Goal: Task Accomplishment & Management: Manage account settings

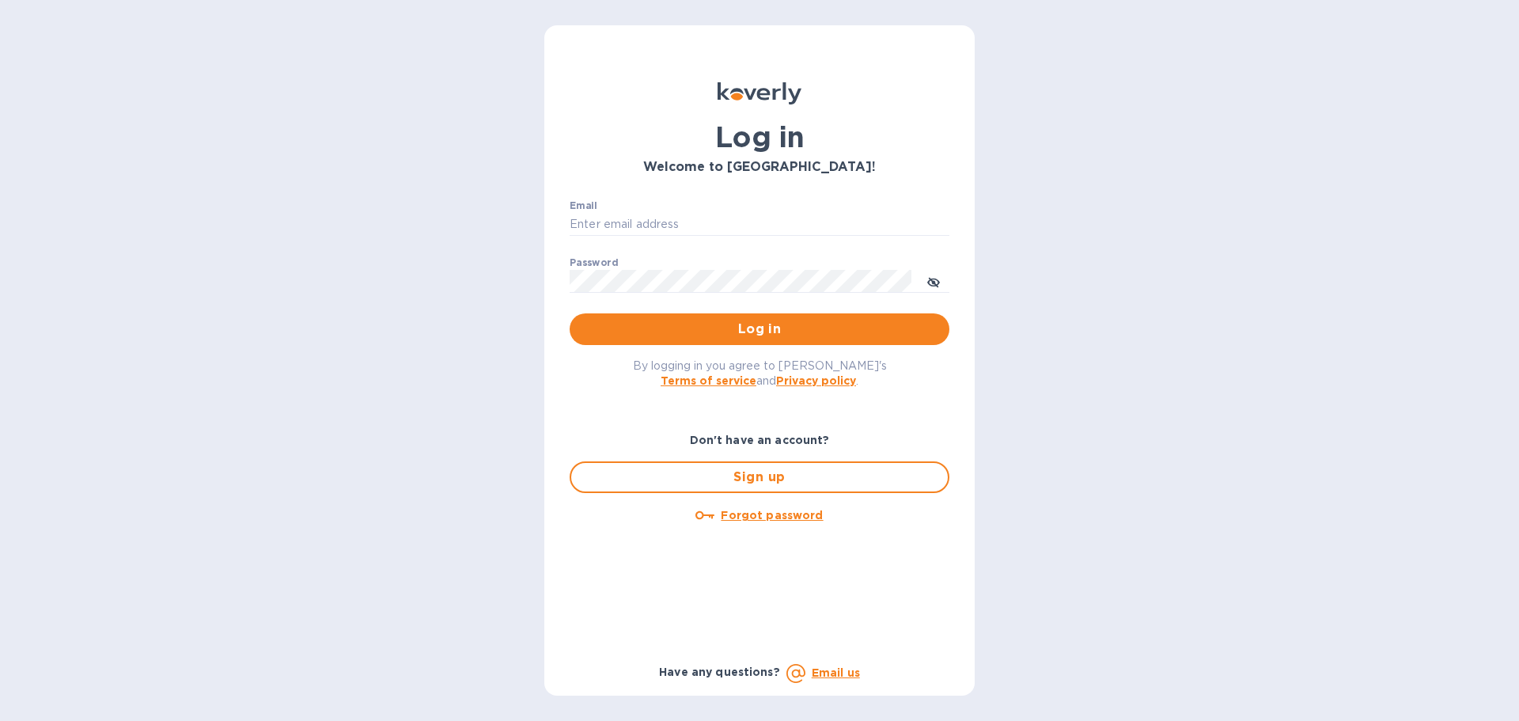
type input "[PERSON_NAME][EMAIL_ADDRESS][DOMAIN_NAME]"
click at [776, 324] on span "Log in" at bounding box center [759, 329] width 354 height 19
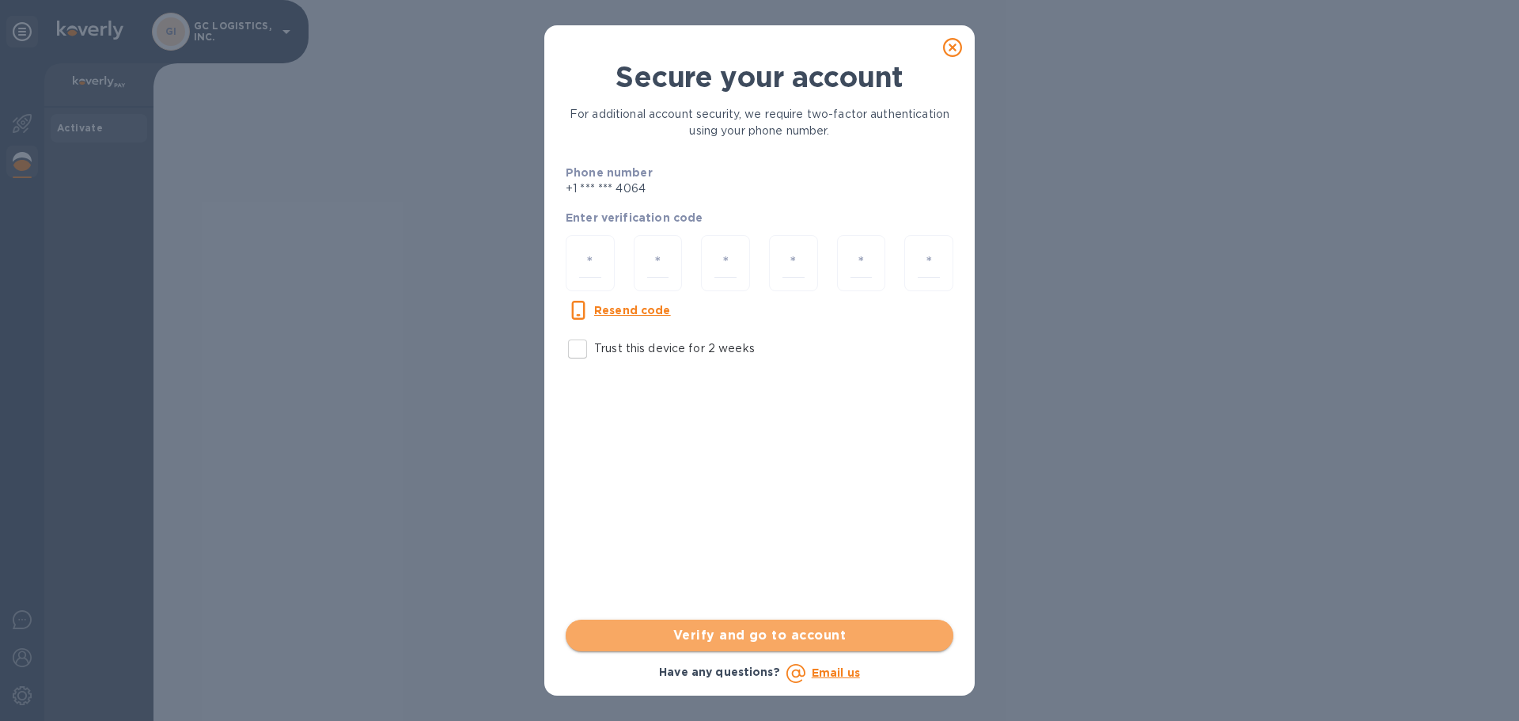
click at [796, 636] on span "Verify and go to account" at bounding box center [759, 635] width 362 height 19
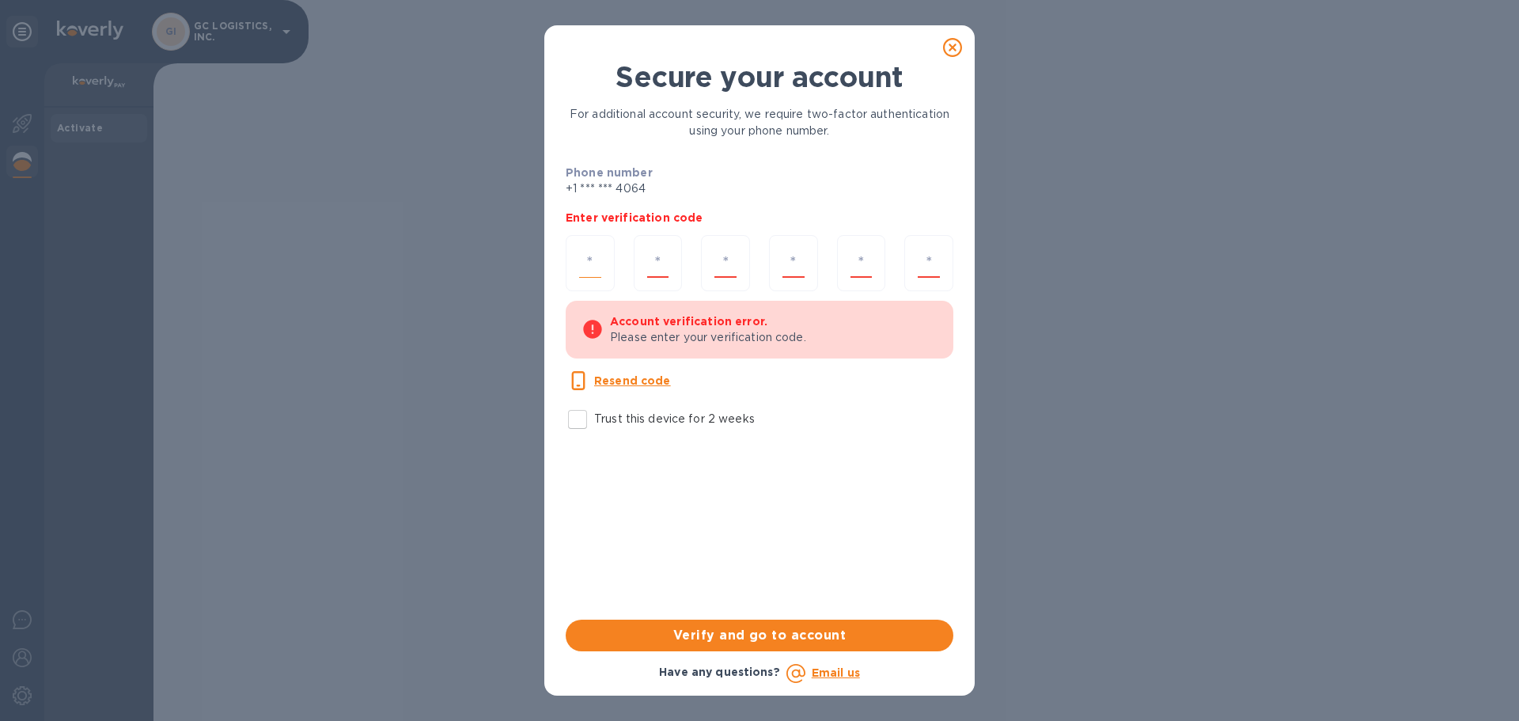
click at [594, 262] on input "number" at bounding box center [590, 262] width 22 height 29
type input "2"
type input "5"
type input "9"
type input "5"
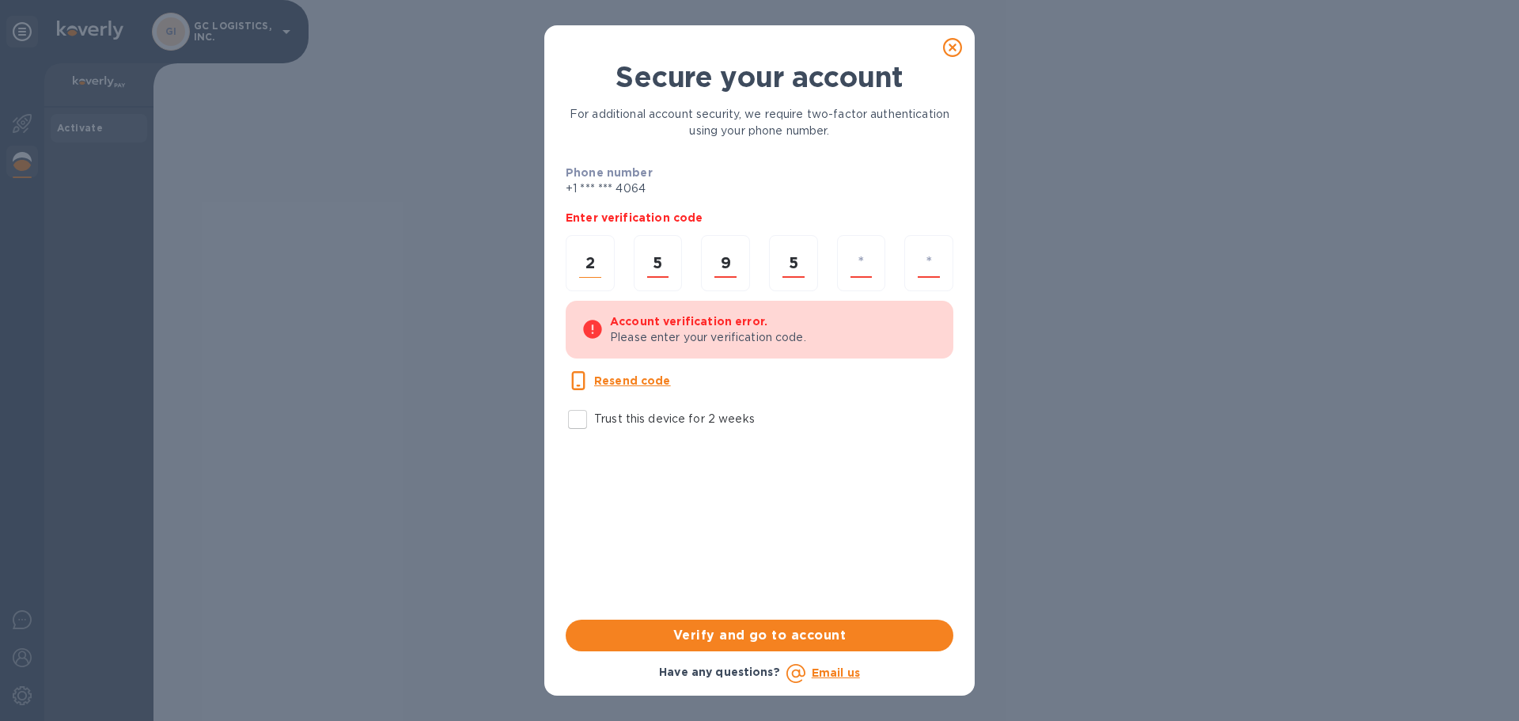
type input "0"
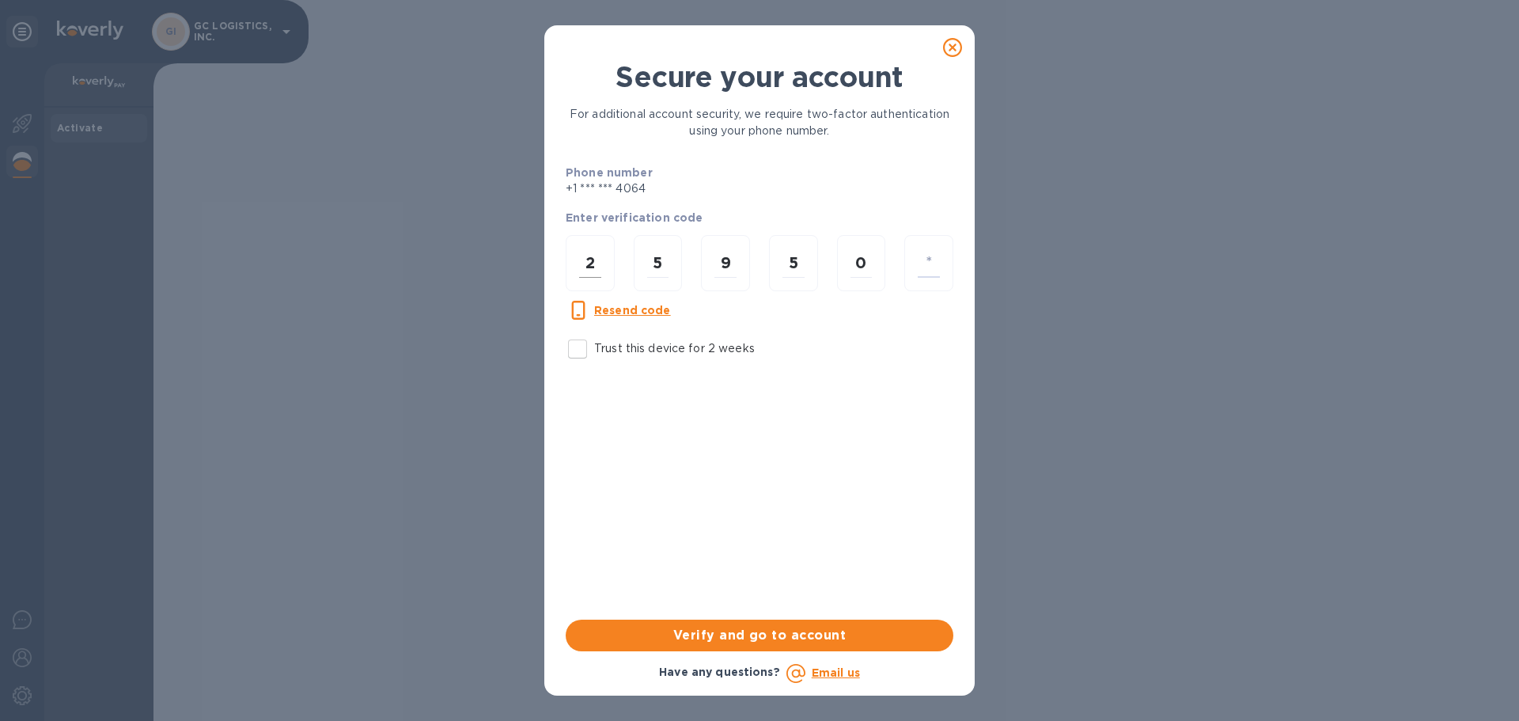
type input "6"
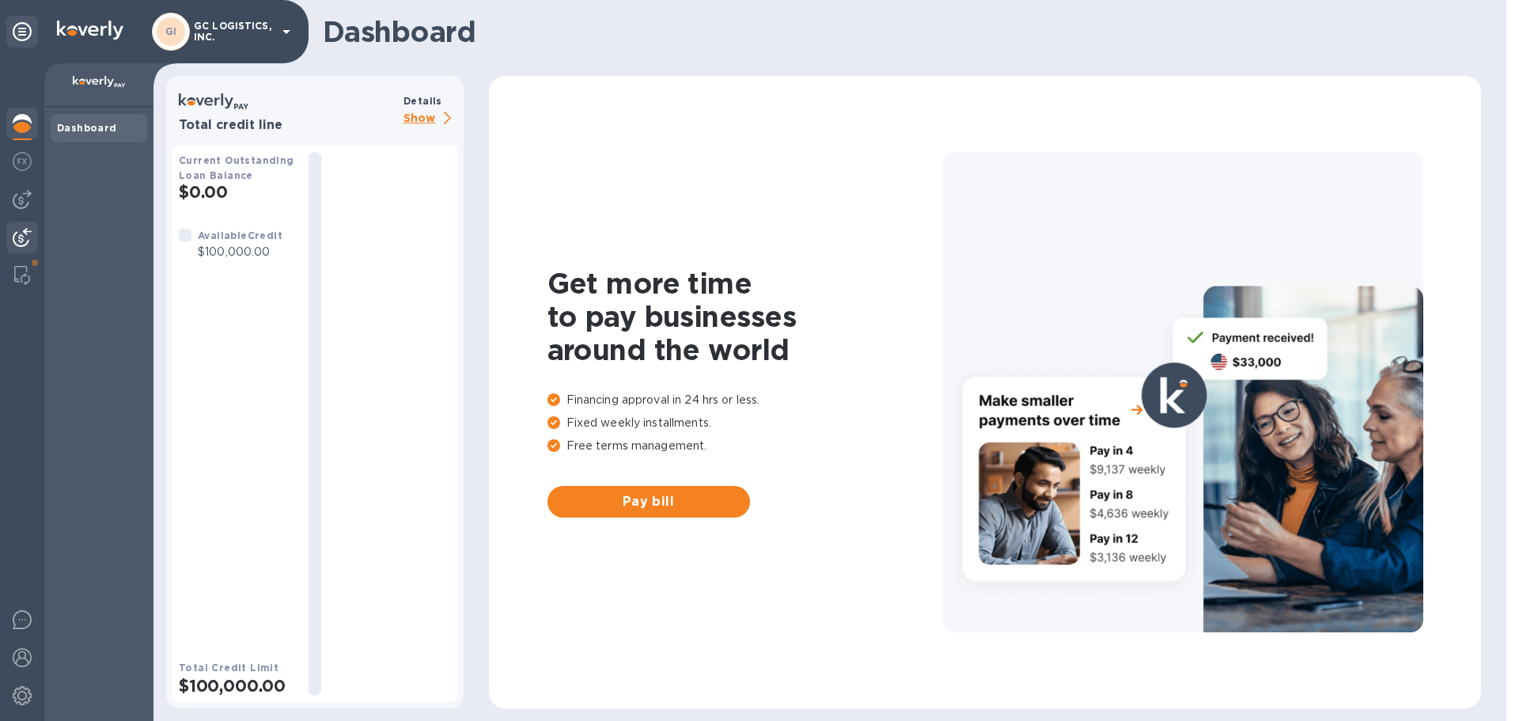
click at [20, 233] on img at bounding box center [22, 237] width 19 height 19
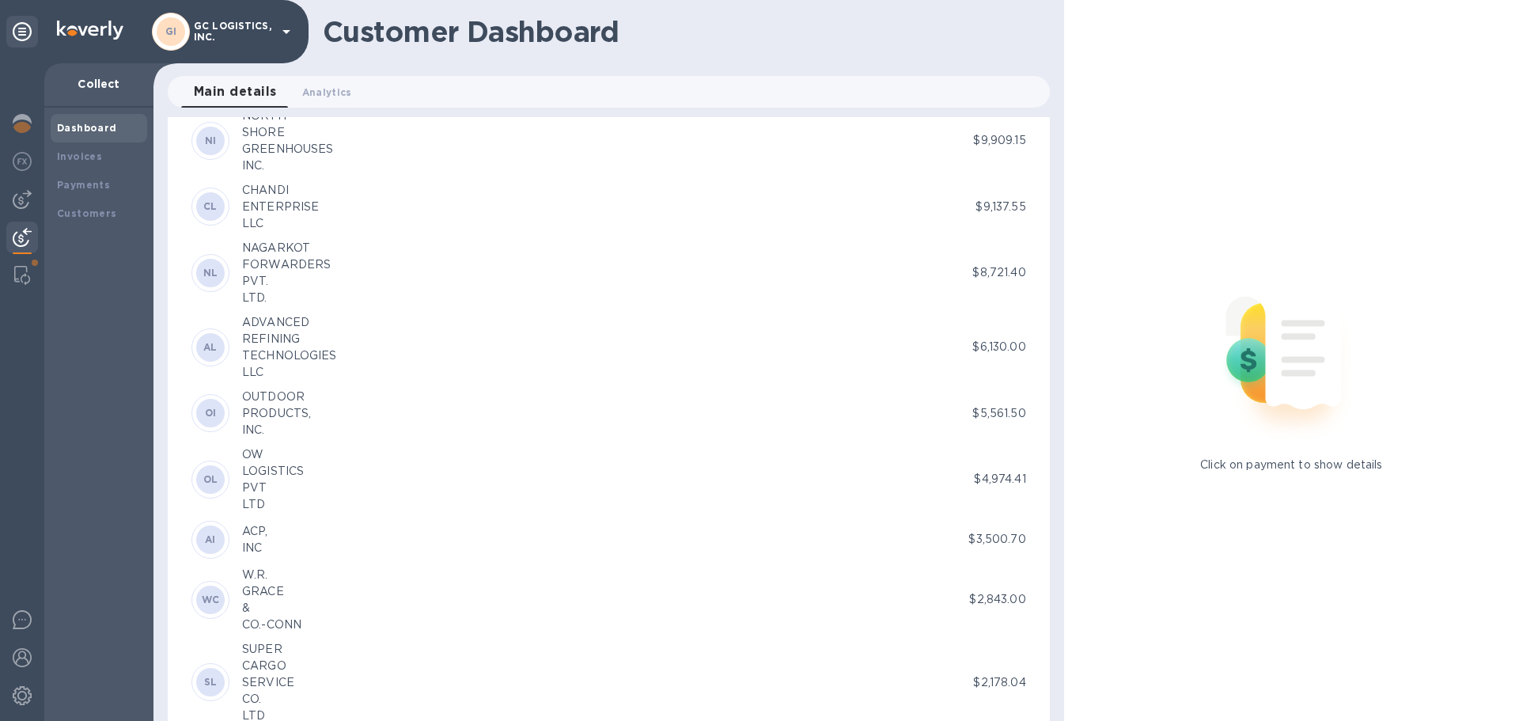
scroll to position [791, 0]
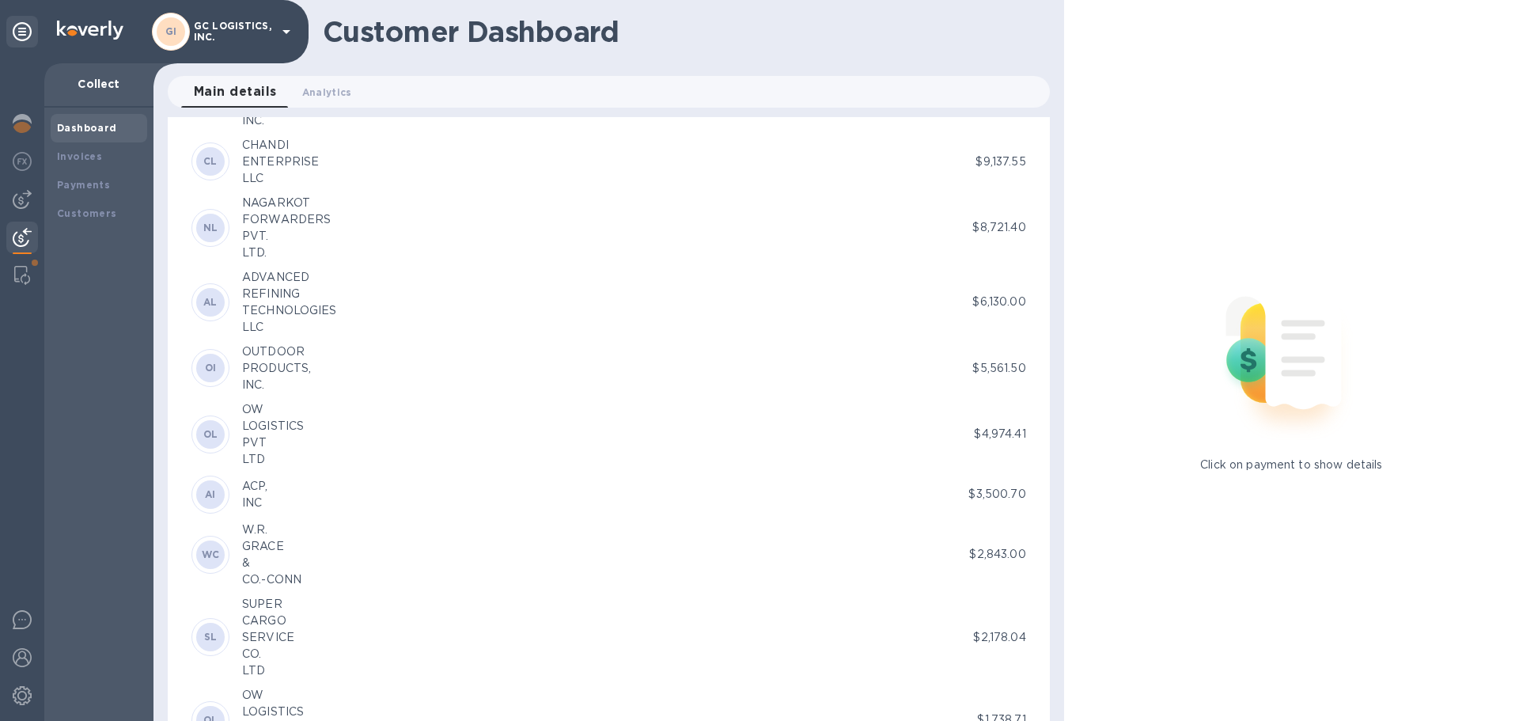
click at [210, 361] on span "OI" at bounding box center [211, 368] width 12 height 16
click at [212, 368] on b "OI" at bounding box center [211, 368] width 12 height 12
click at [267, 367] on div "PRODUCTS," at bounding box center [276, 368] width 69 height 17
click at [226, 367] on div "OI" at bounding box center [210, 368] width 38 height 38
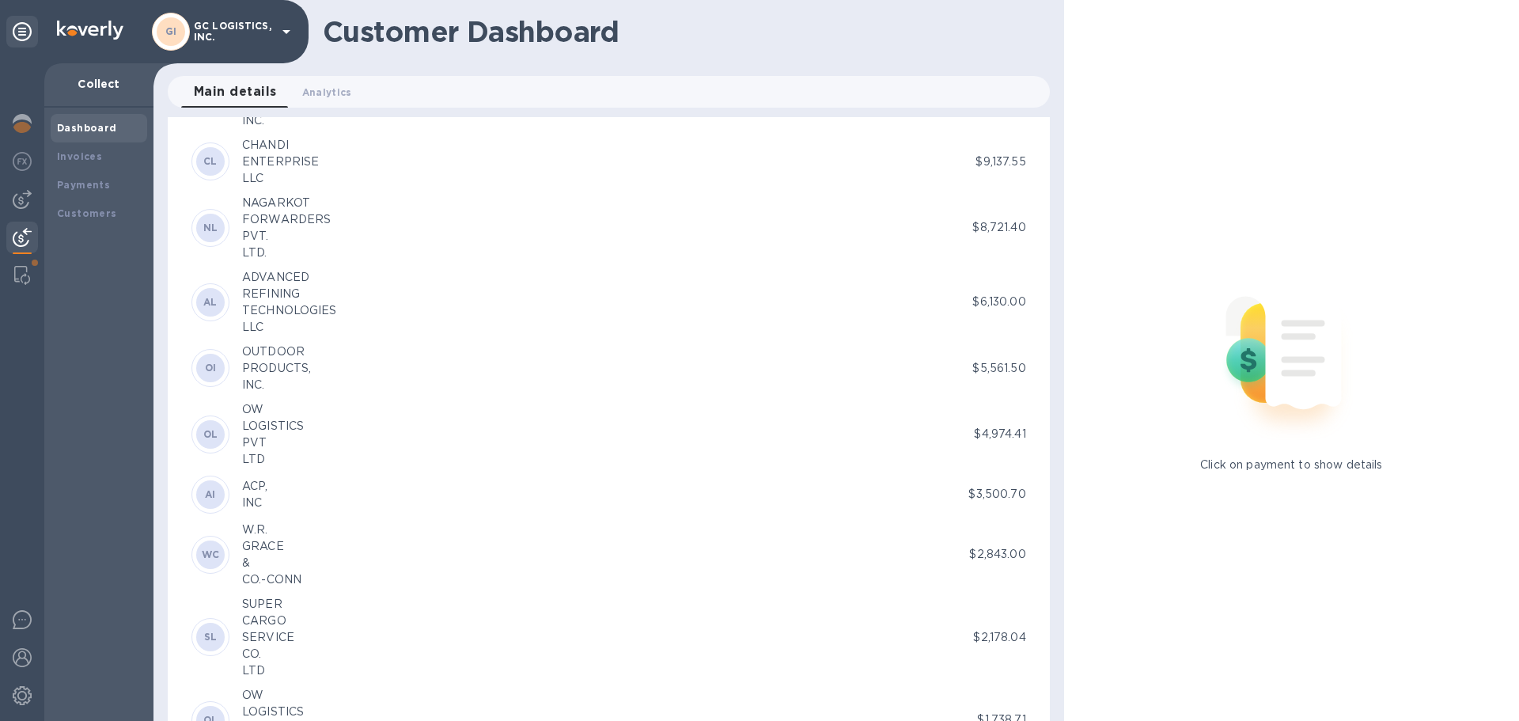
click at [264, 361] on div "PRODUCTS," at bounding box center [276, 368] width 69 height 17
click at [269, 354] on div "OUTDOOR" at bounding box center [276, 351] width 69 height 17
click at [214, 363] on b "OI" at bounding box center [211, 368] width 12 height 12
click at [255, 378] on div "INC." at bounding box center [276, 385] width 69 height 17
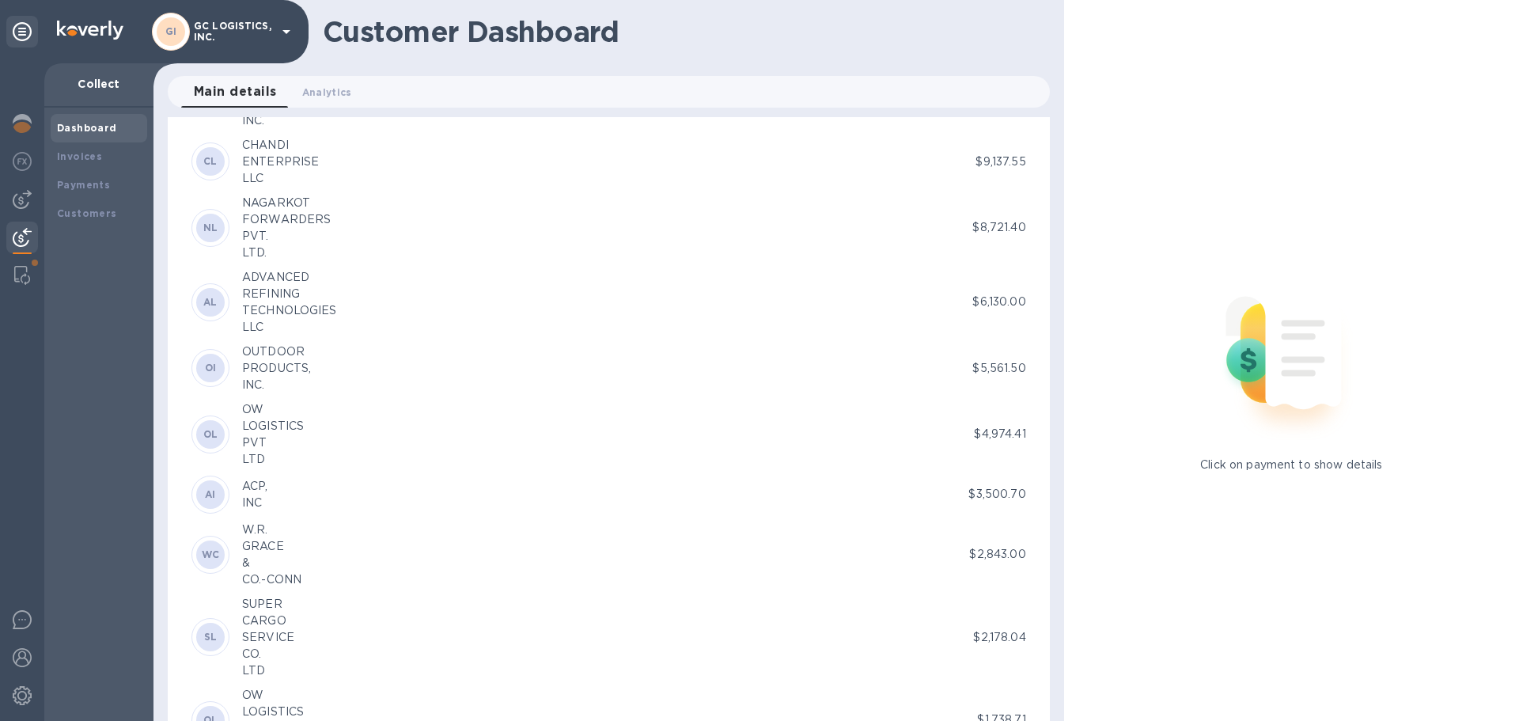
click at [258, 384] on div "INC." at bounding box center [276, 385] width 69 height 17
click at [26, 279] on img at bounding box center [22, 275] width 16 height 19
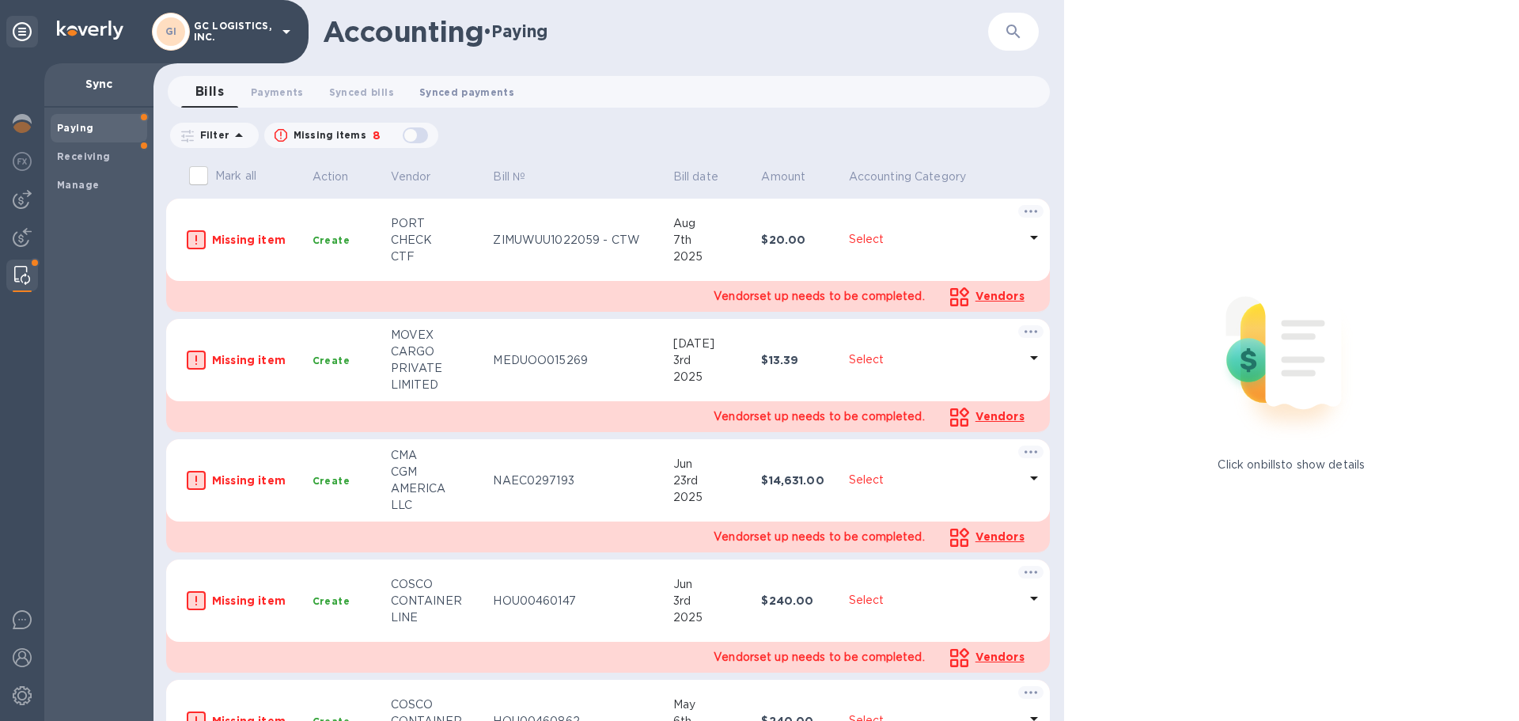
click at [445, 89] on span "Synced payments 0" at bounding box center [466, 92] width 95 height 17
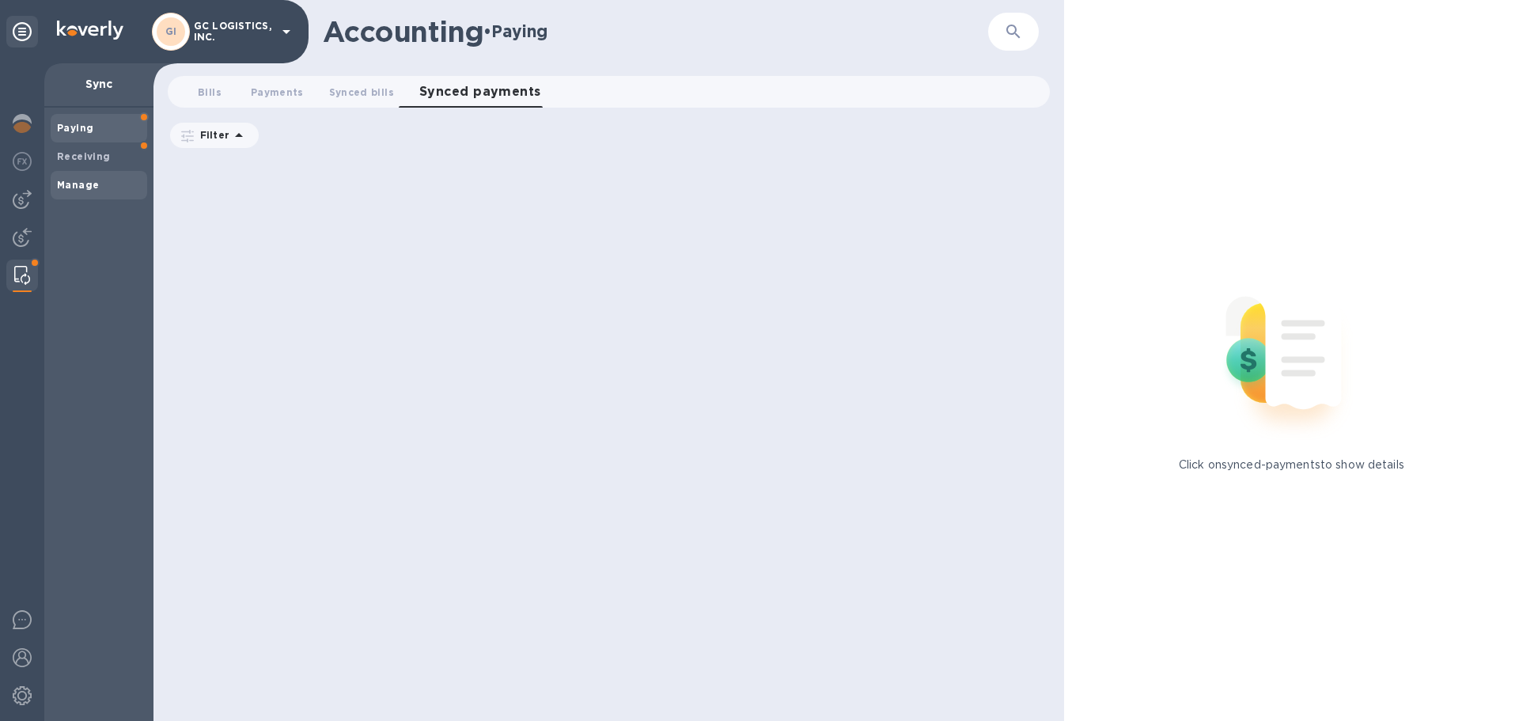
click at [78, 185] on b "Manage" at bounding box center [78, 185] width 42 height 12
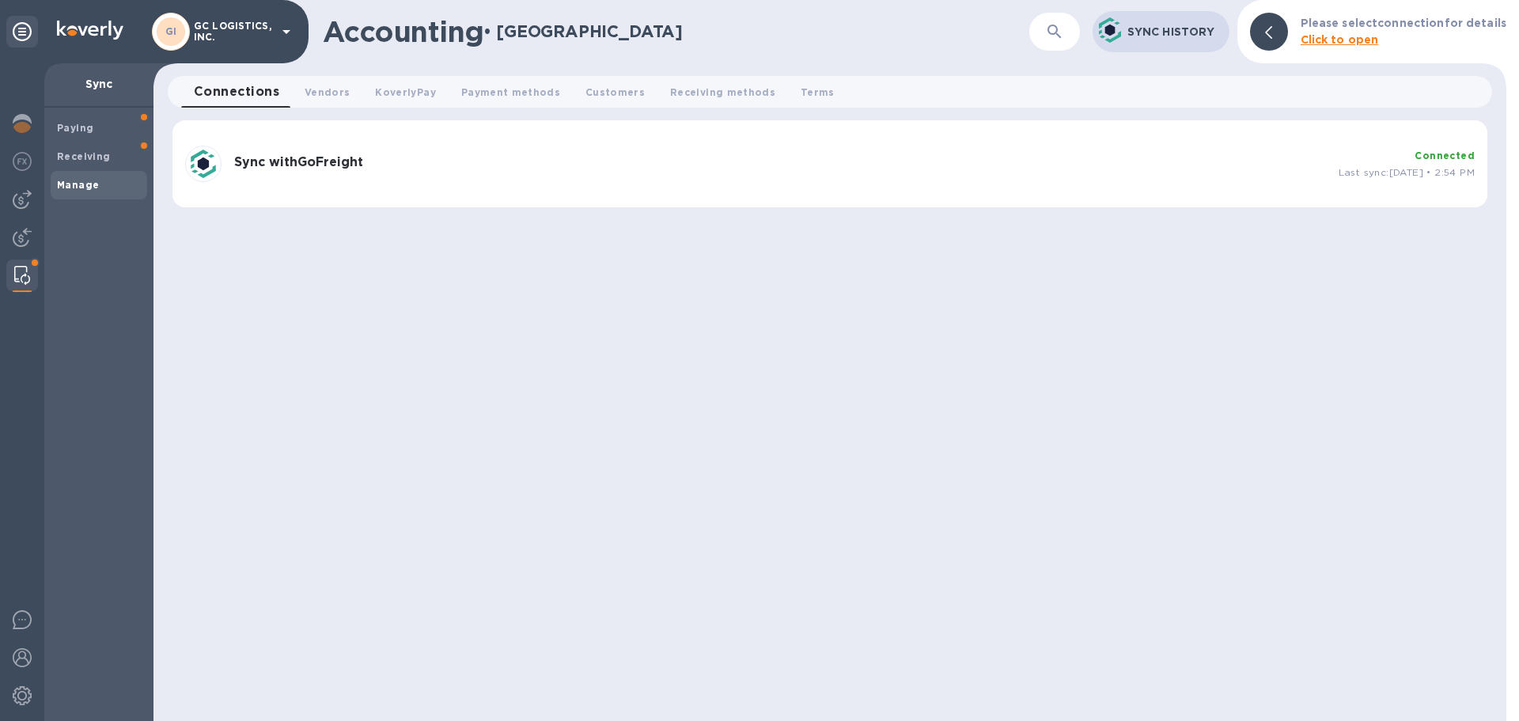
click at [308, 164] on b "Sync with GoFreight" at bounding box center [298, 161] width 129 height 15
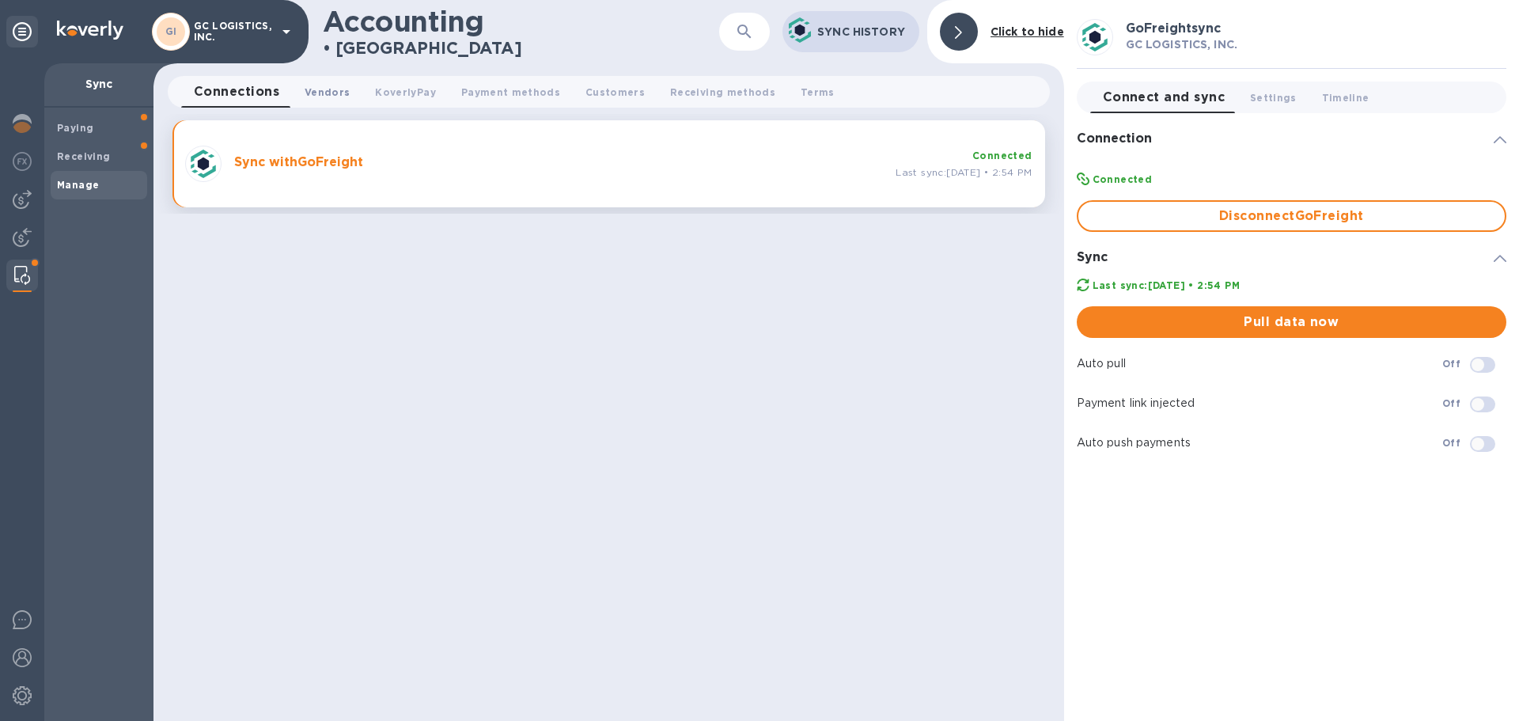
click at [329, 96] on span "Vendors 0" at bounding box center [327, 92] width 45 height 17
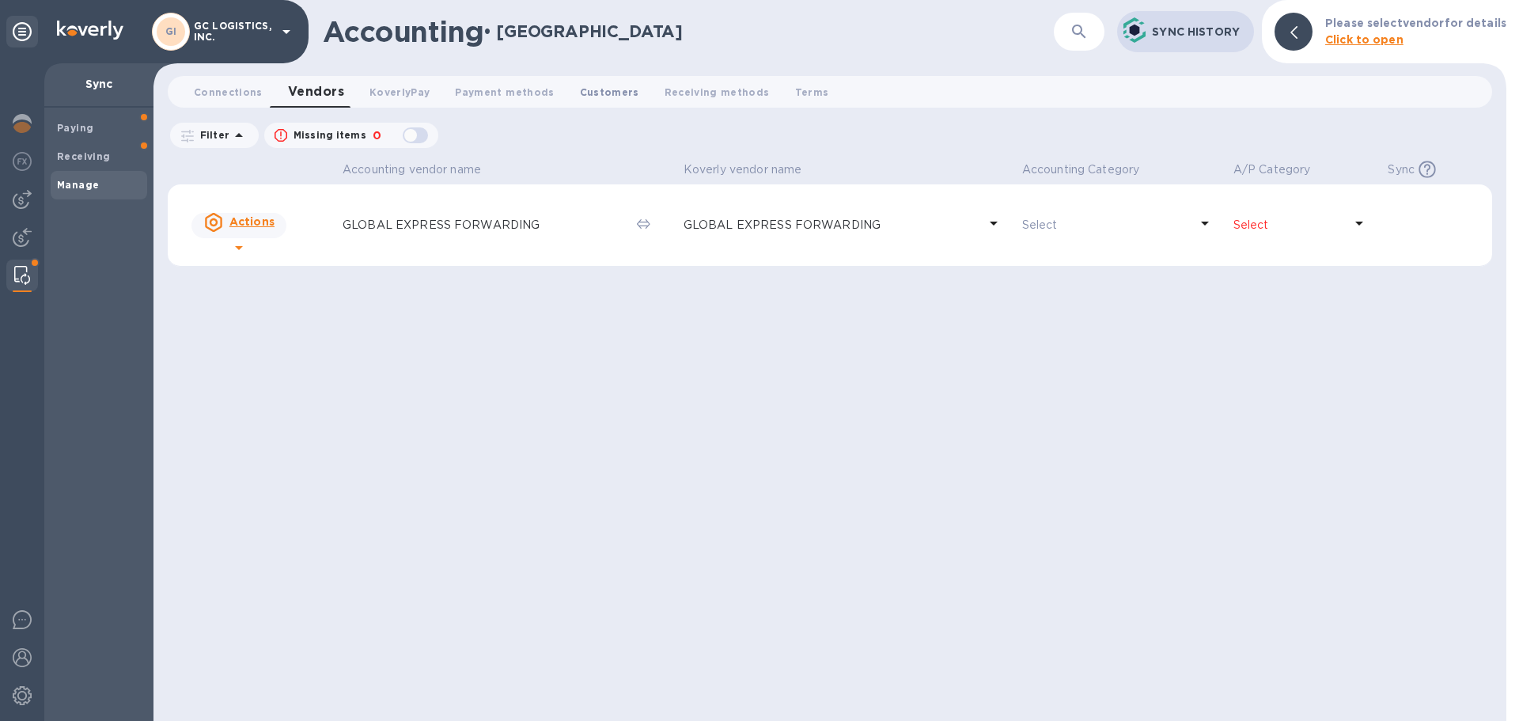
click at [602, 94] on span "Customers 0" at bounding box center [609, 92] width 59 height 17
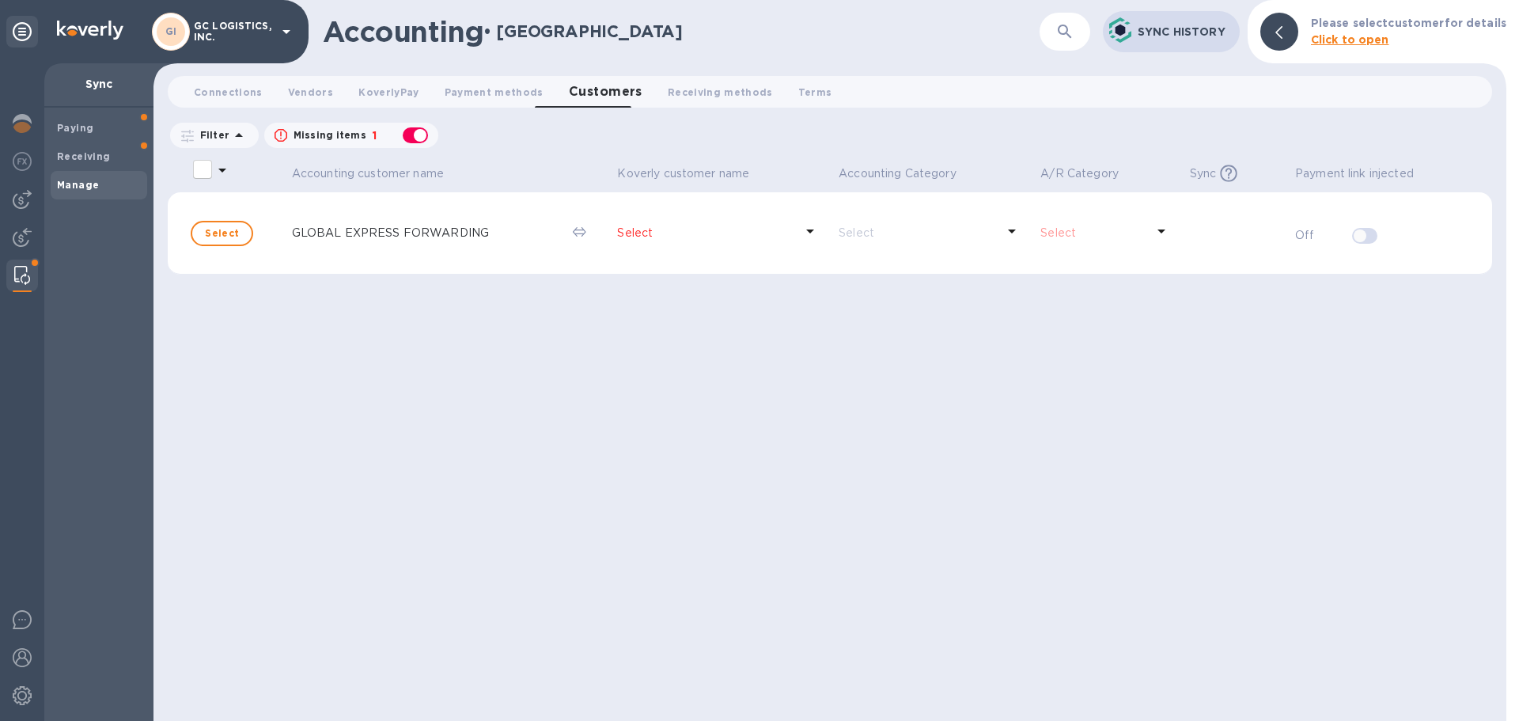
click at [334, 135] on p "Missing items" at bounding box center [330, 135] width 73 height 14
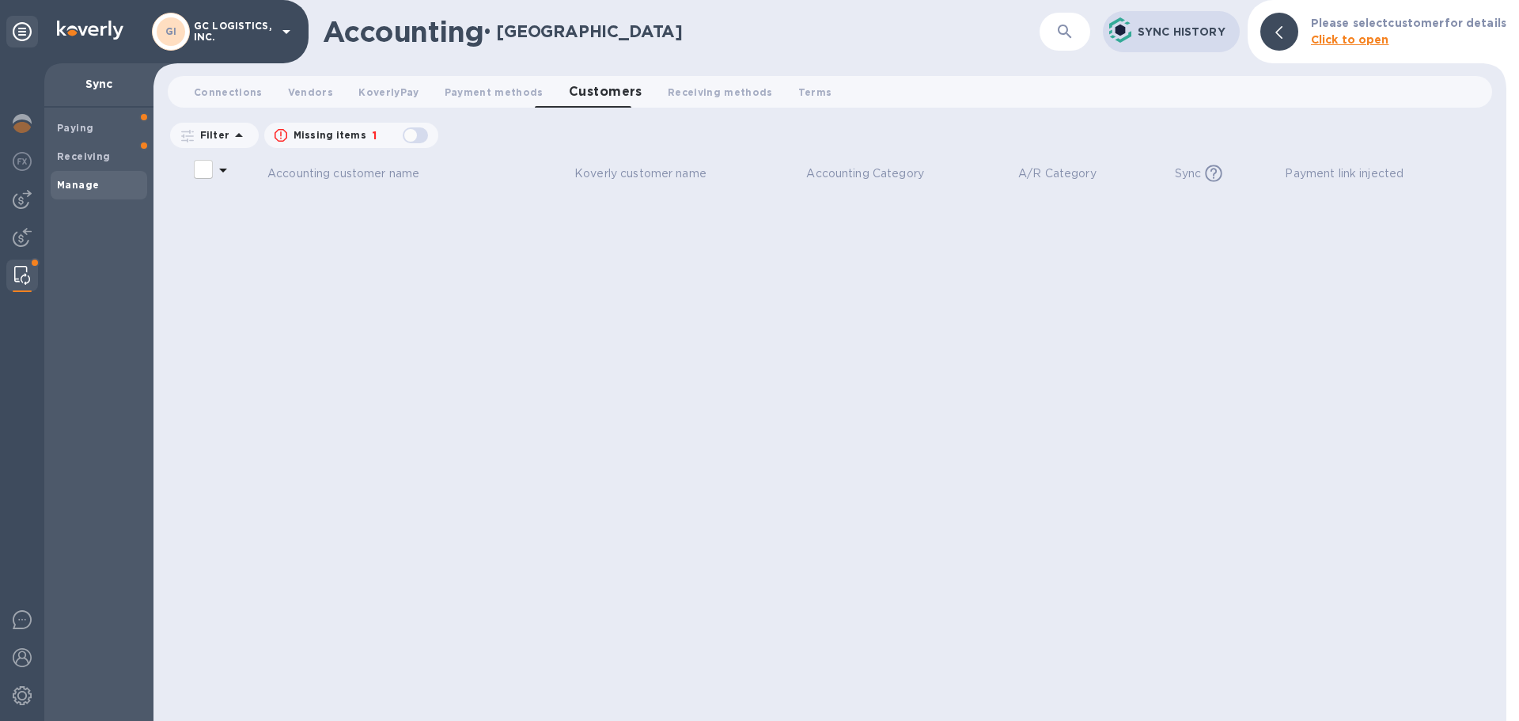
click at [423, 135] on div "button" at bounding box center [416, 135] width 32 height 22
checkbox input "true"
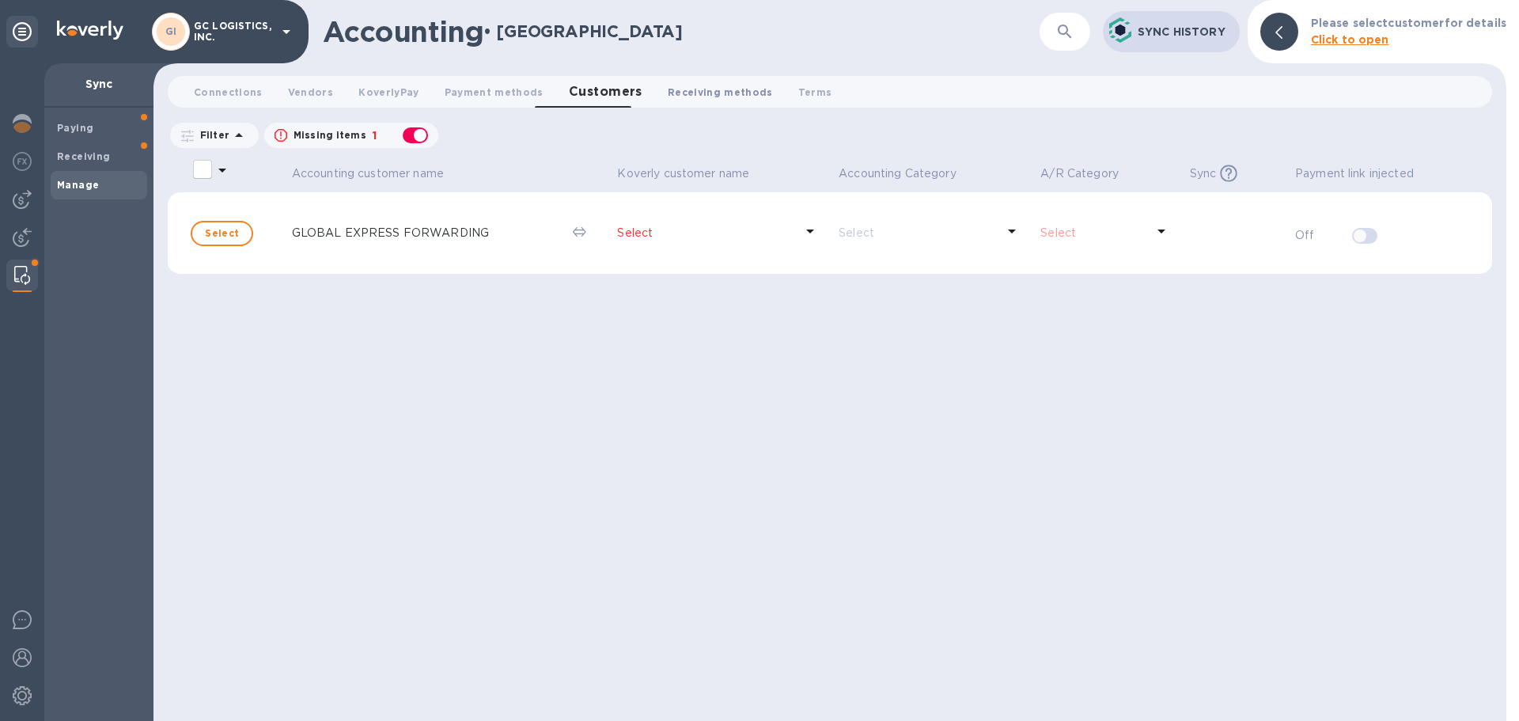
click at [674, 95] on span "Receiving methods 0" at bounding box center [720, 92] width 105 height 17
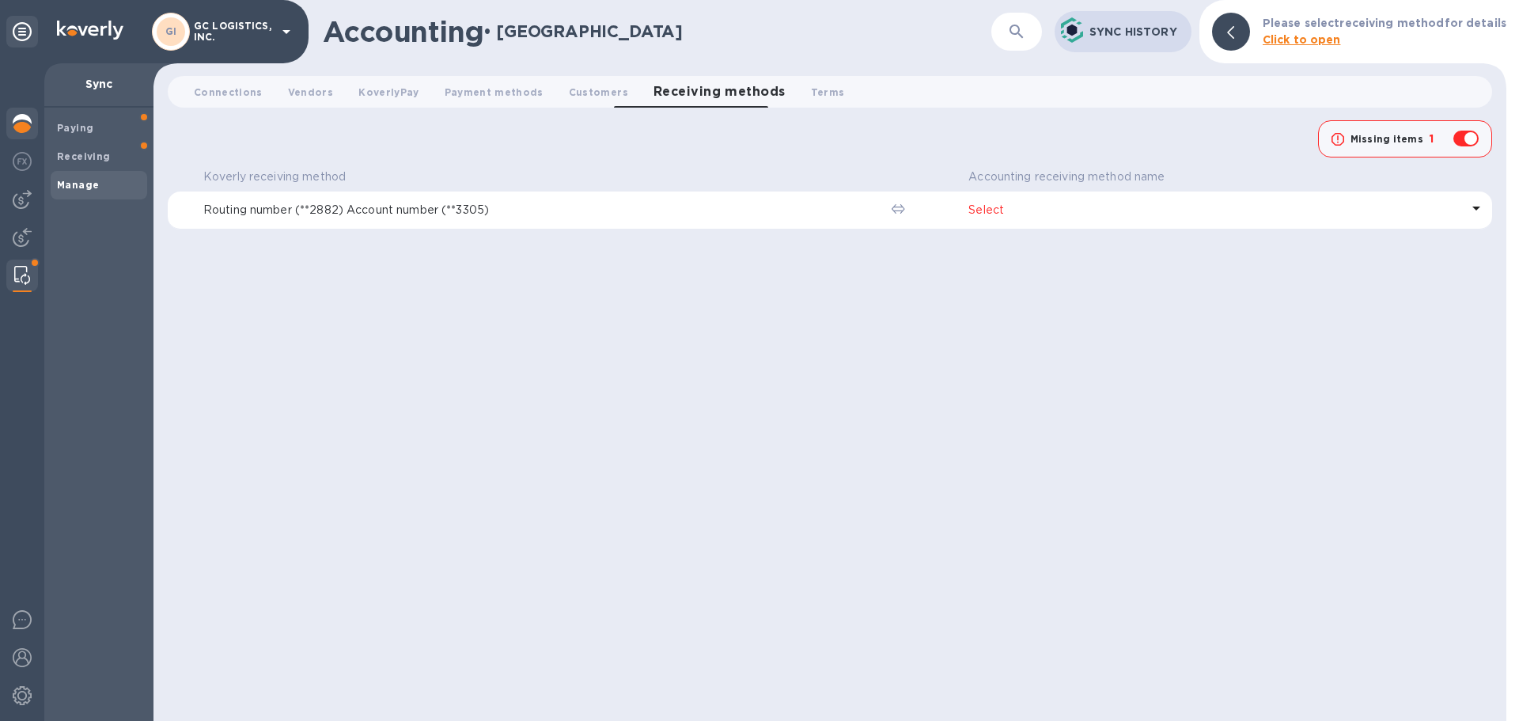
click at [27, 127] on img at bounding box center [22, 123] width 19 height 19
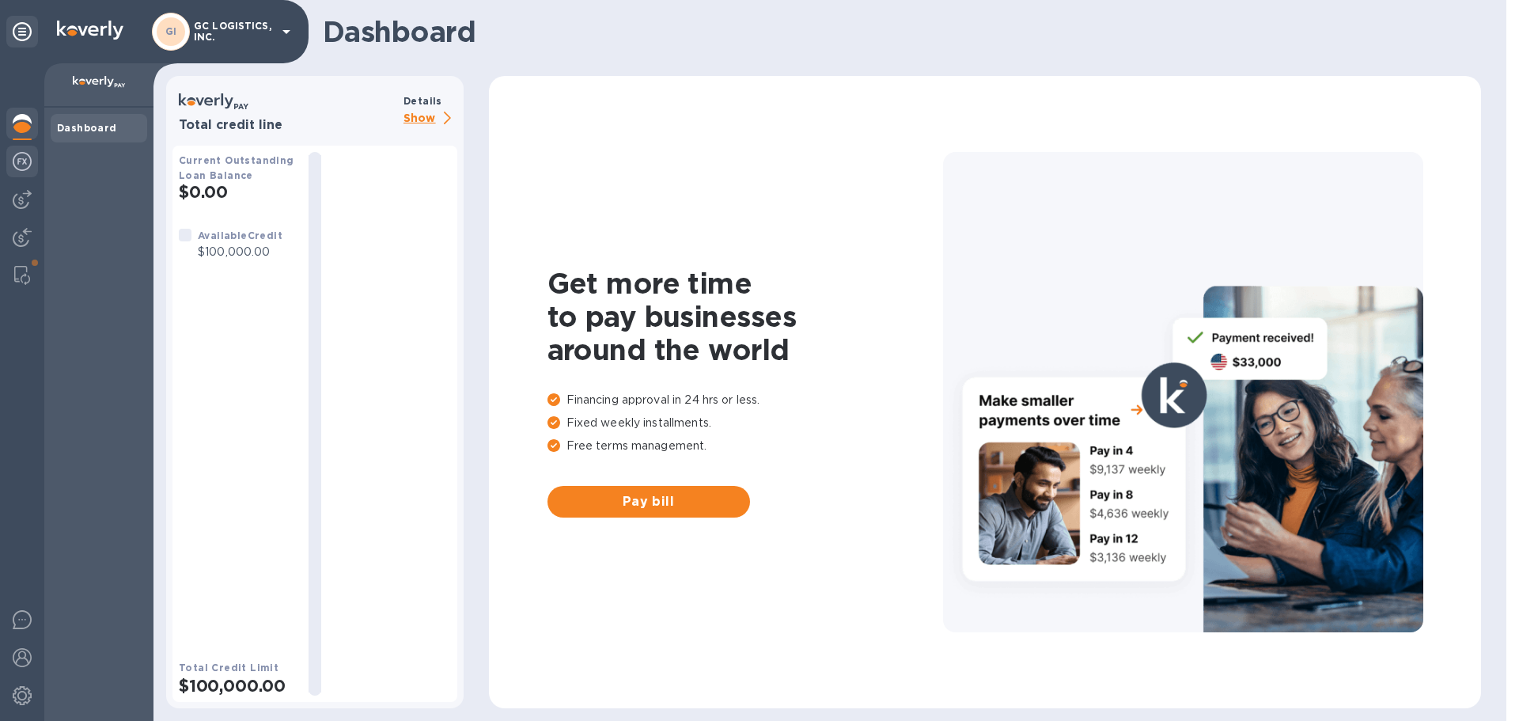
click at [21, 164] on img at bounding box center [22, 161] width 19 height 19
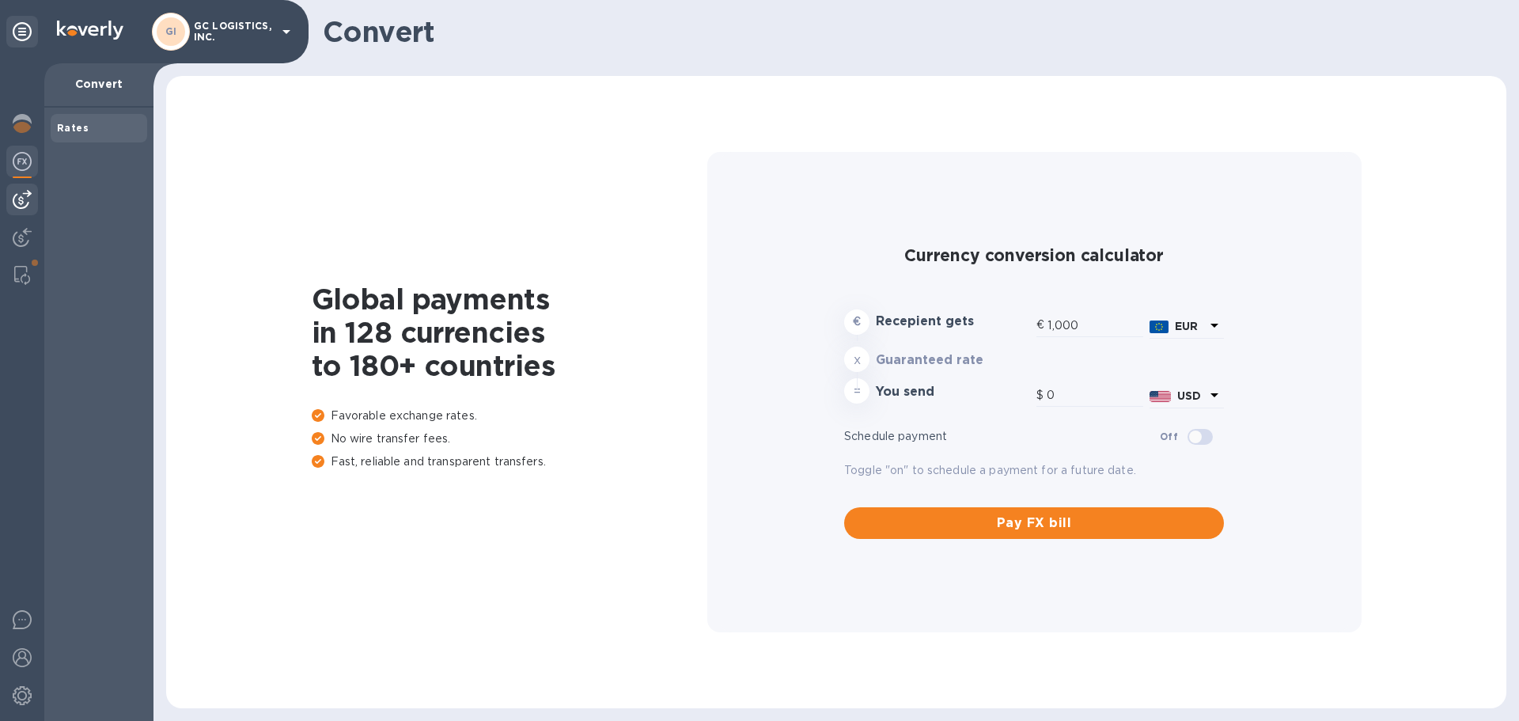
click at [28, 198] on img at bounding box center [22, 199] width 19 height 19
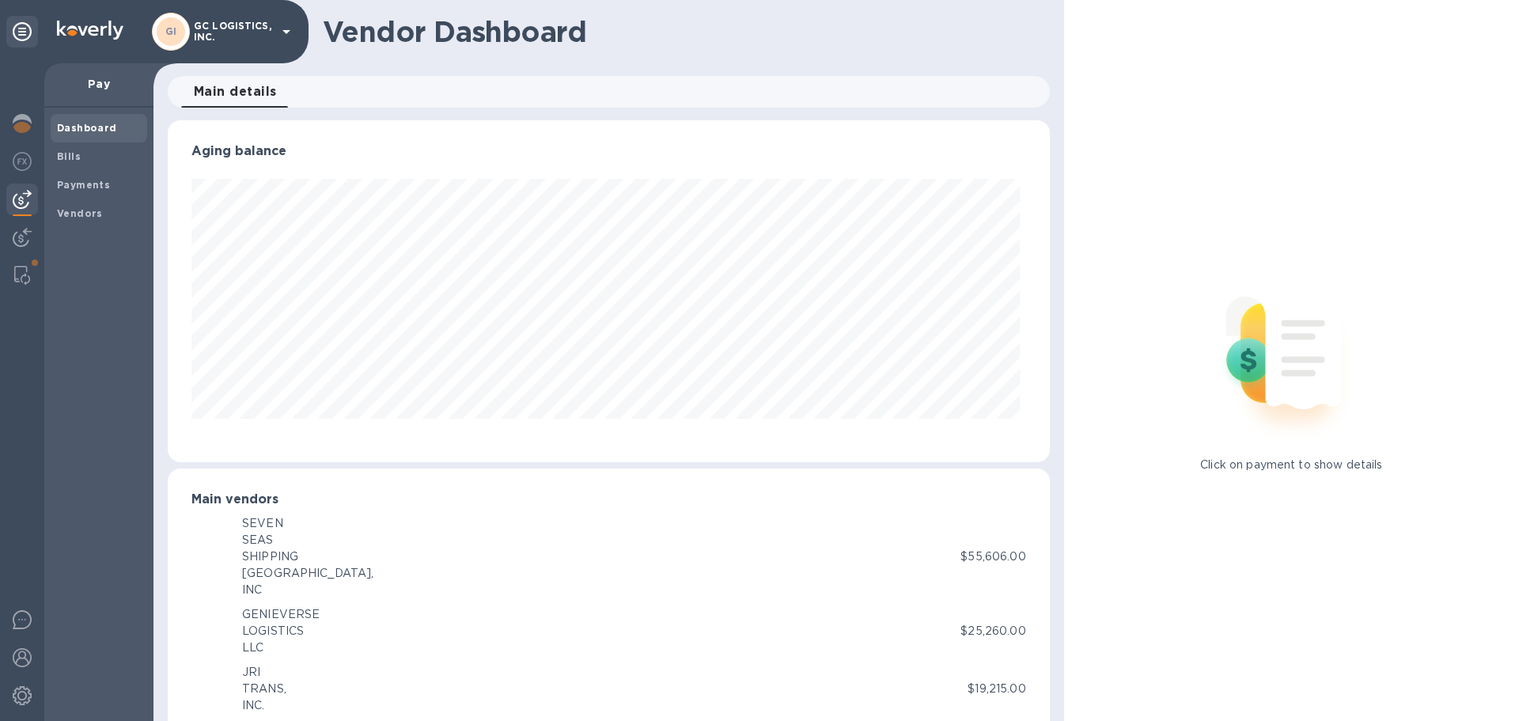
scroll to position [342, 875]
click at [71, 154] on b "Bills" at bounding box center [69, 156] width 24 height 12
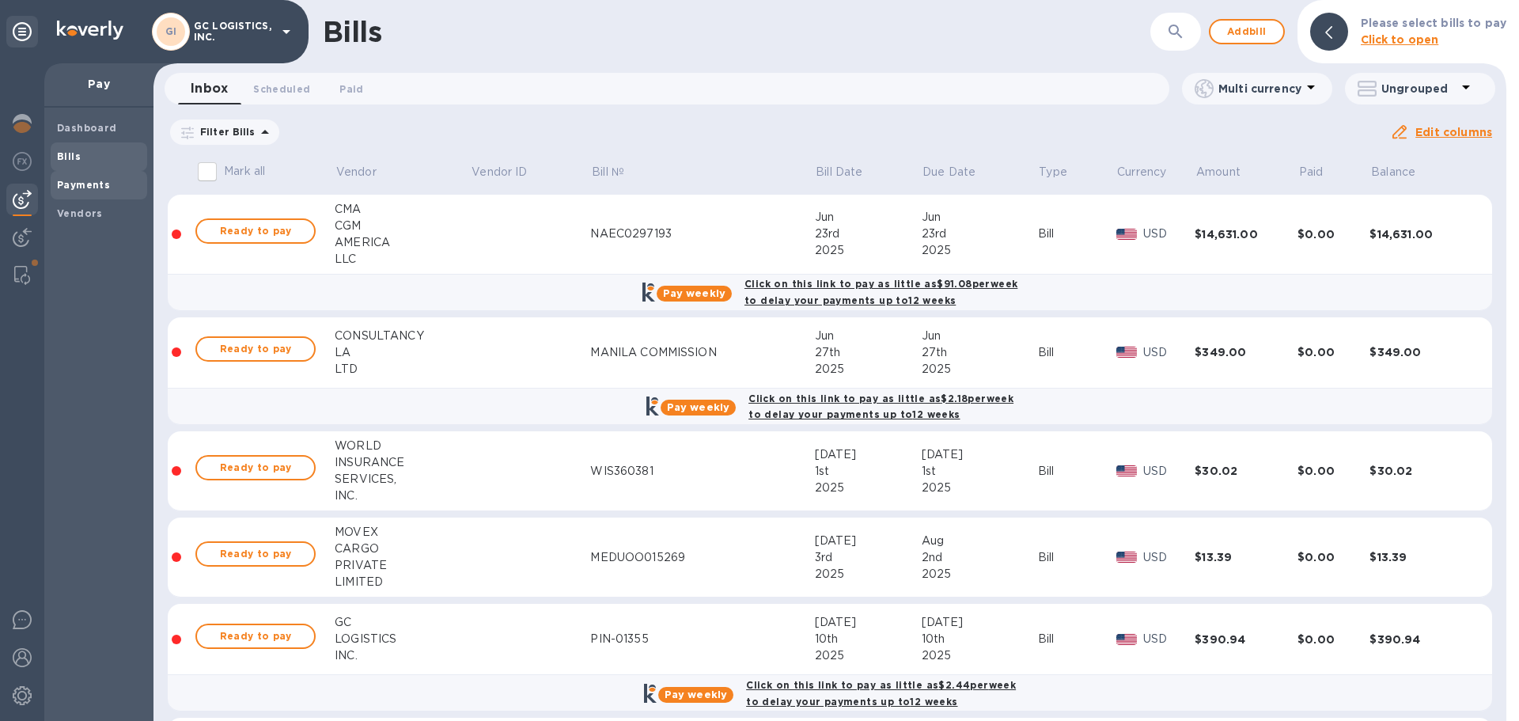
click at [87, 186] on b "Payments" at bounding box center [83, 185] width 53 height 12
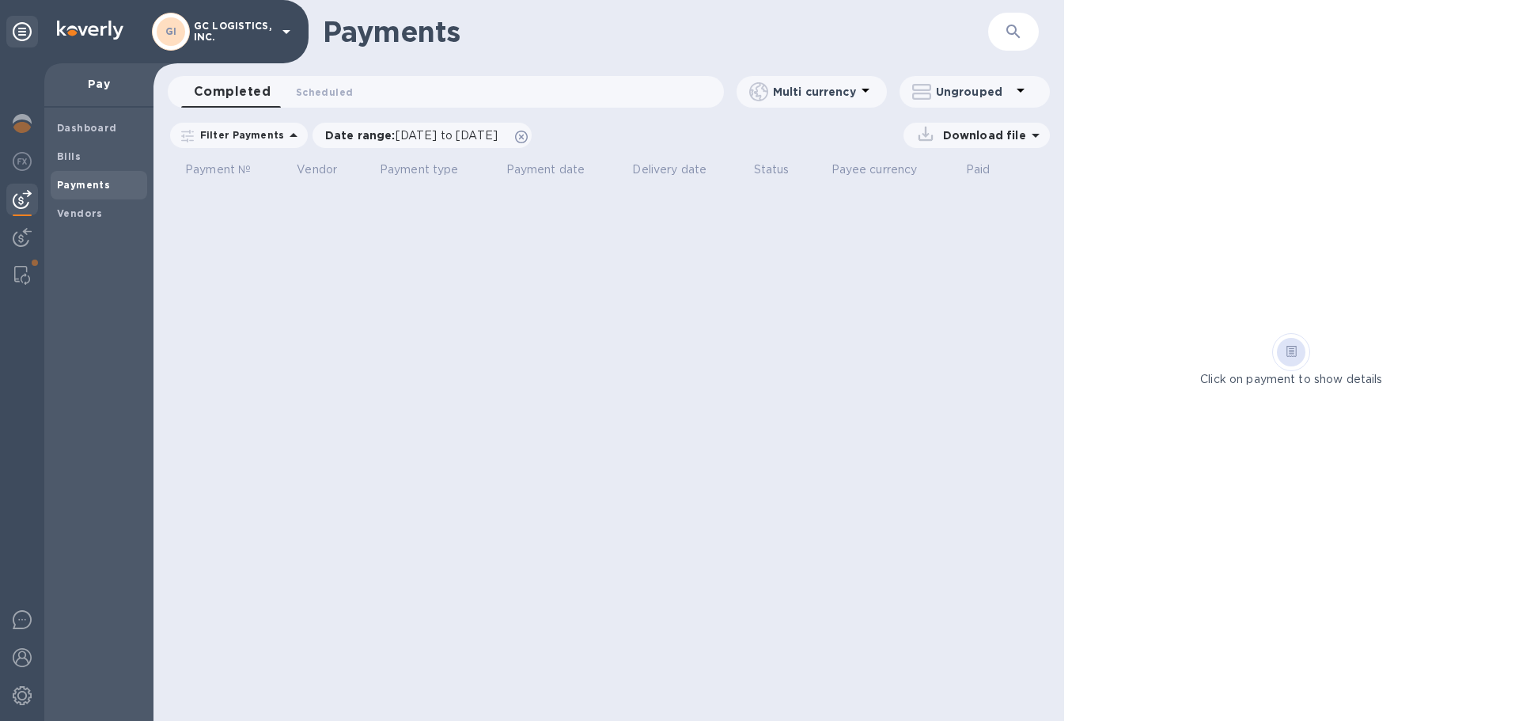
click at [74, 181] on b "Payments" at bounding box center [83, 185] width 53 height 12
click at [72, 154] on b "Bills" at bounding box center [69, 156] width 24 height 12
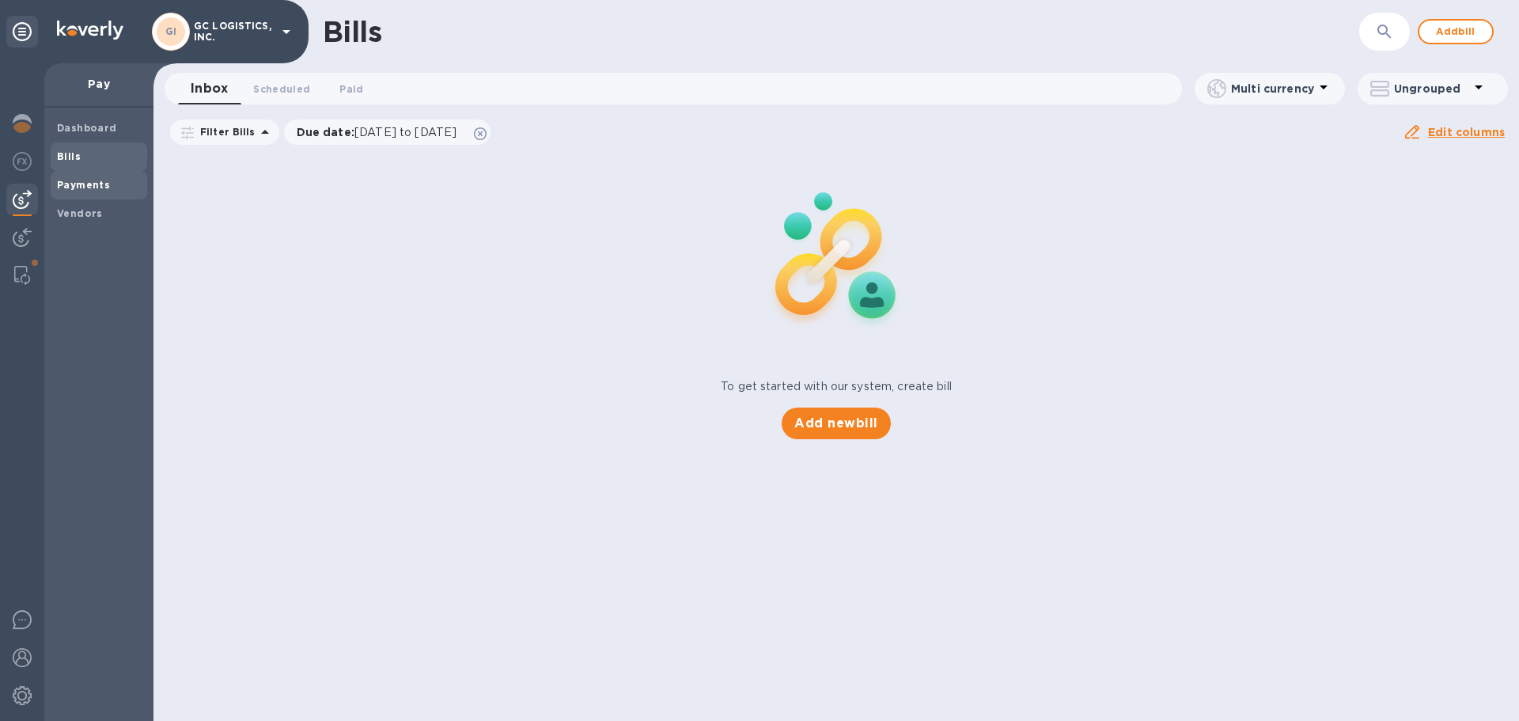
click at [76, 181] on b "Payments" at bounding box center [83, 185] width 53 height 12
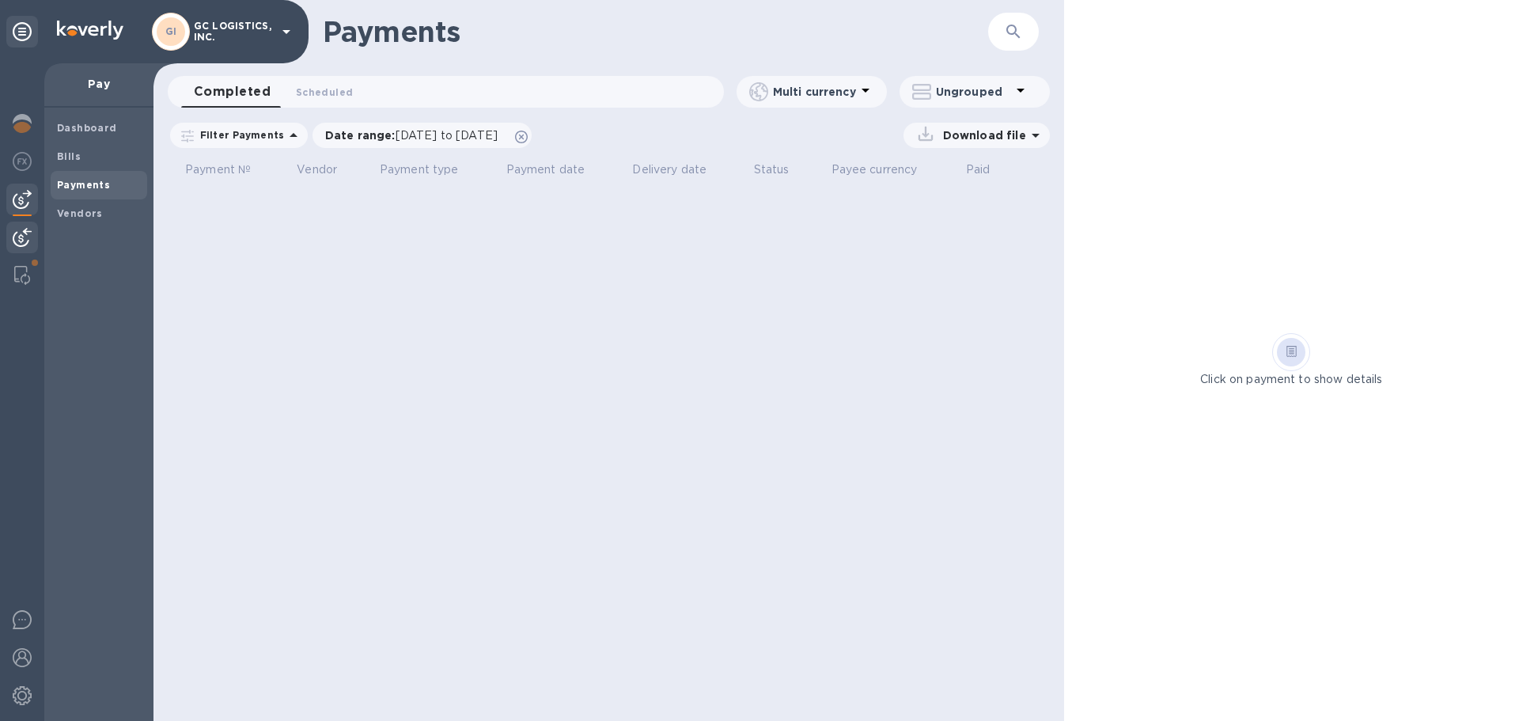
click at [27, 235] on img at bounding box center [22, 237] width 19 height 19
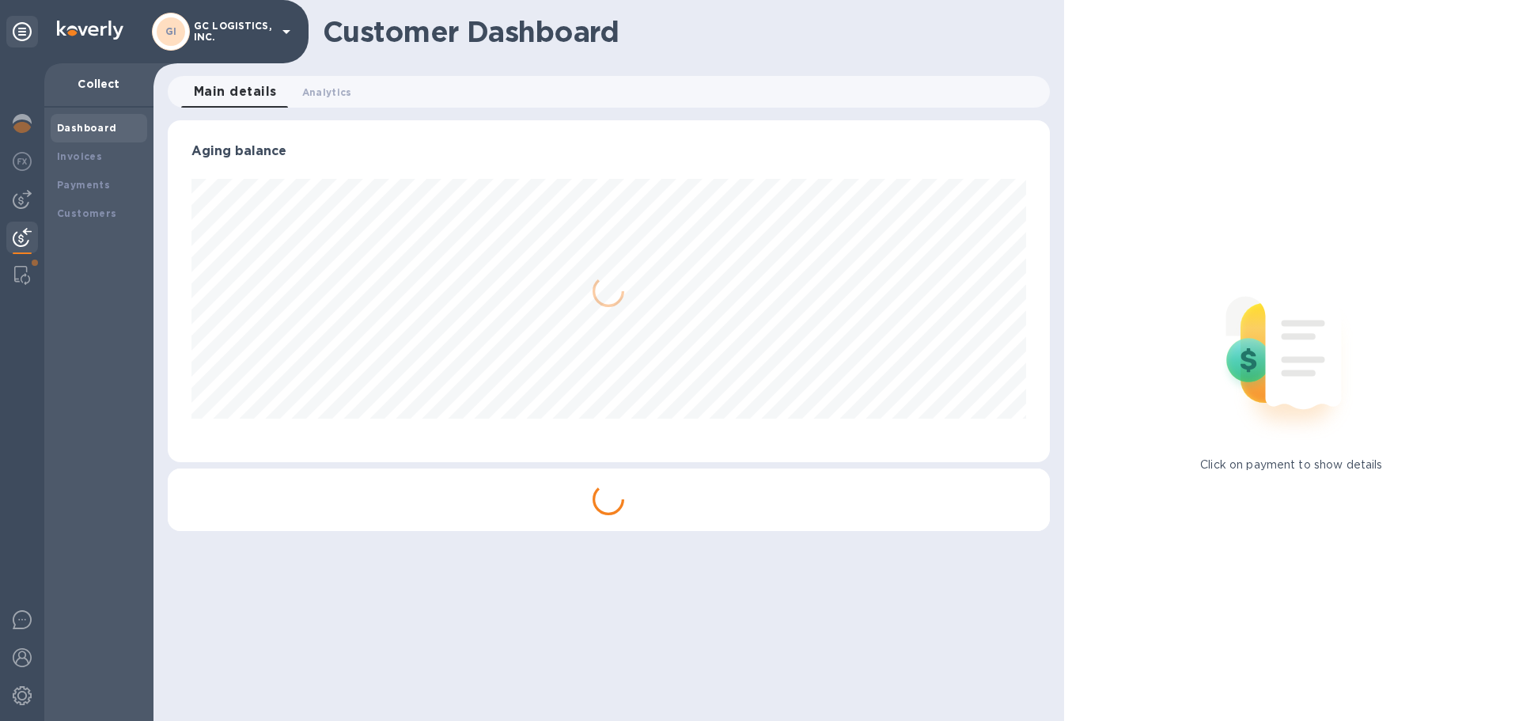
scroll to position [790866, 790332]
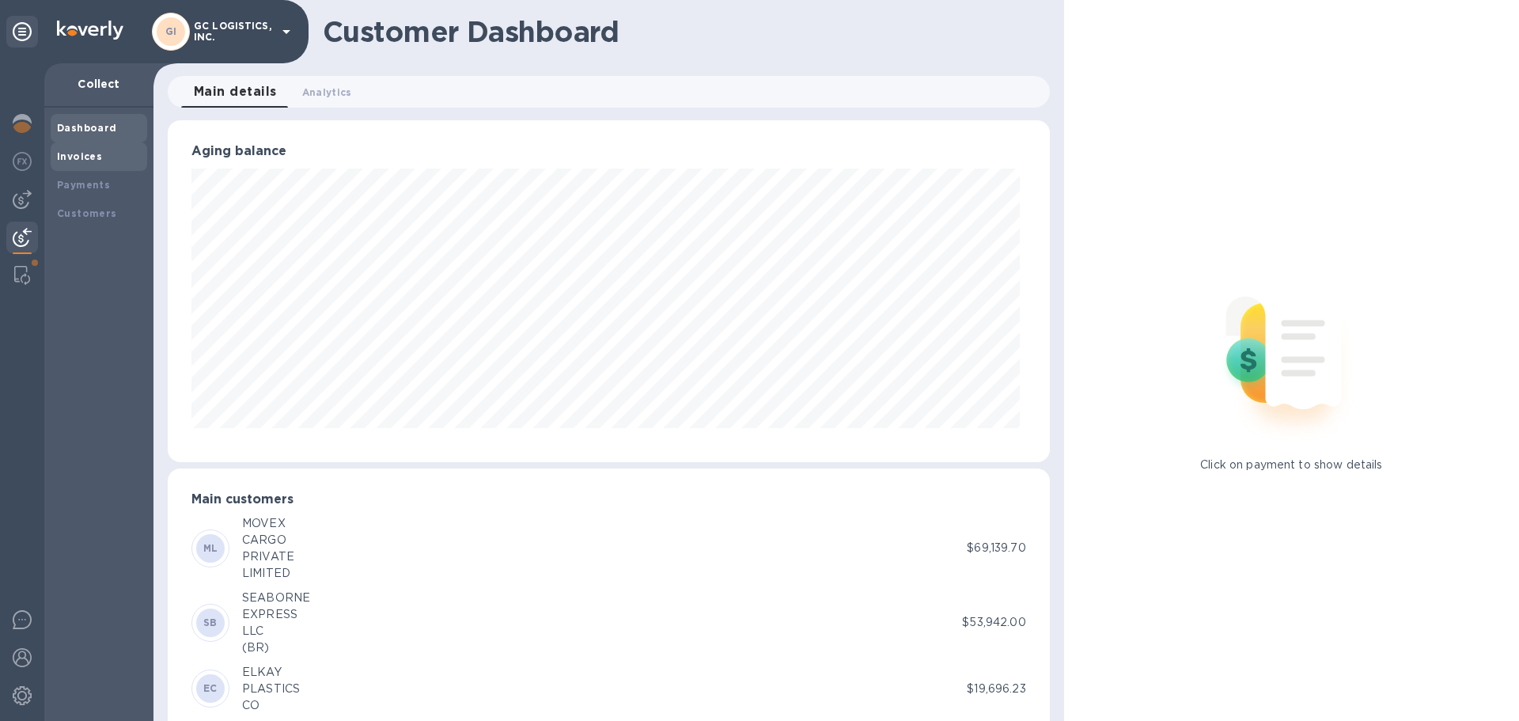
click at [81, 156] on b "Invoices" at bounding box center [79, 156] width 45 height 12
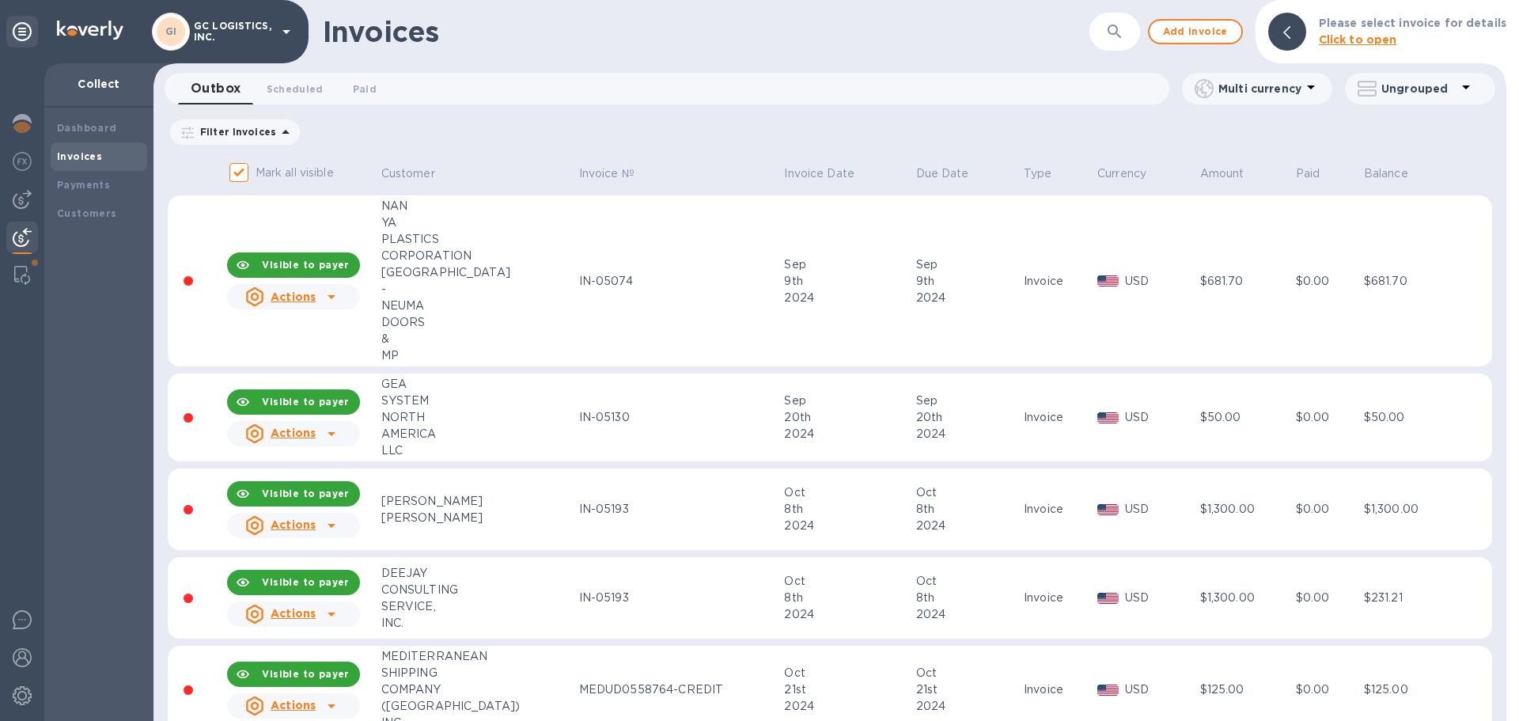
click at [1120, 34] on icon "button" at bounding box center [1114, 31] width 13 height 13
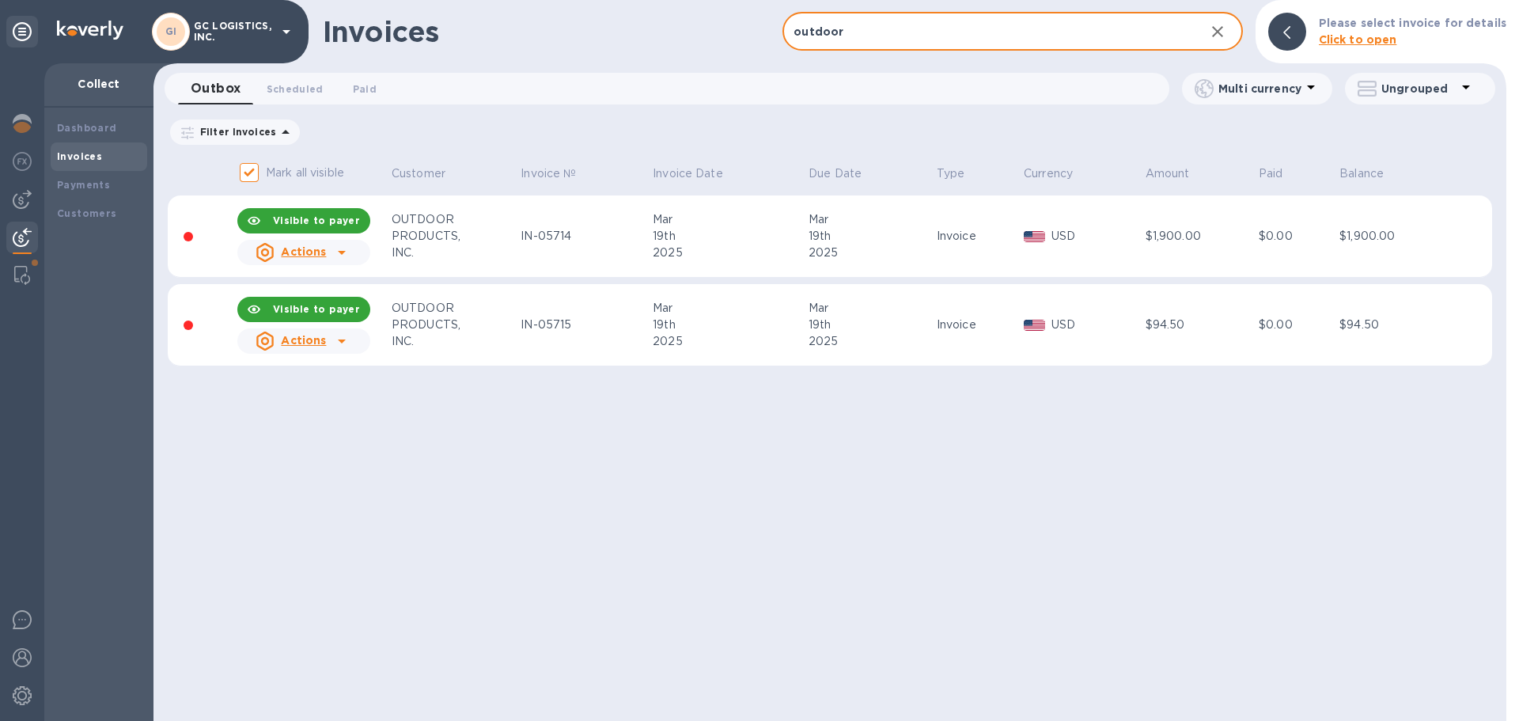
type input "outdoor"
drag, startPoint x: 582, startPoint y: 238, endPoint x: 532, endPoint y: 240, distance: 50.7
click at [522, 239] on div "IN-05714" at bounding box center [584, 236] width 127 height 17
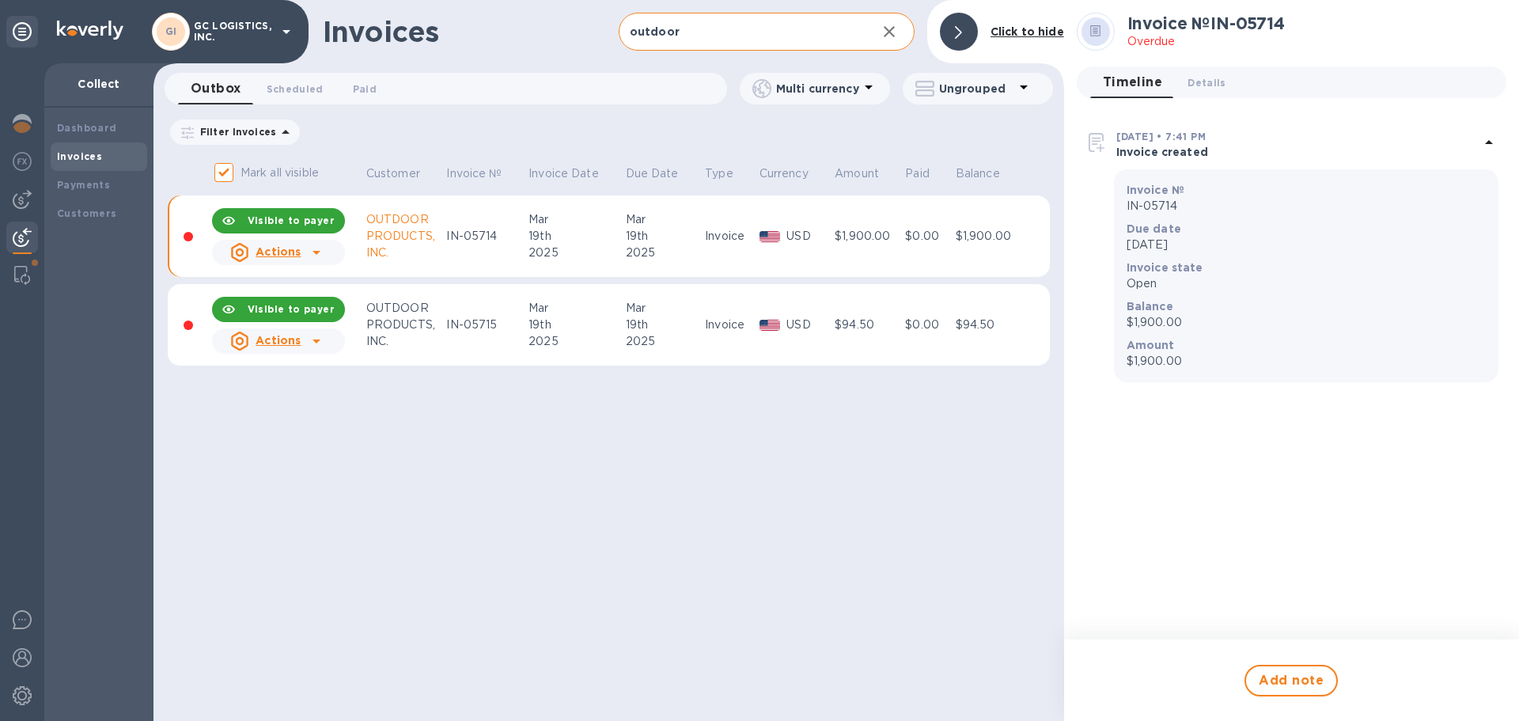
click at [399, 233] on div "PRODUCTS," at bounding box center [404, 236] width 76 height 17
click at [290, 255] on u "Actions" at bounding box center [278, 251] width 45 height 13
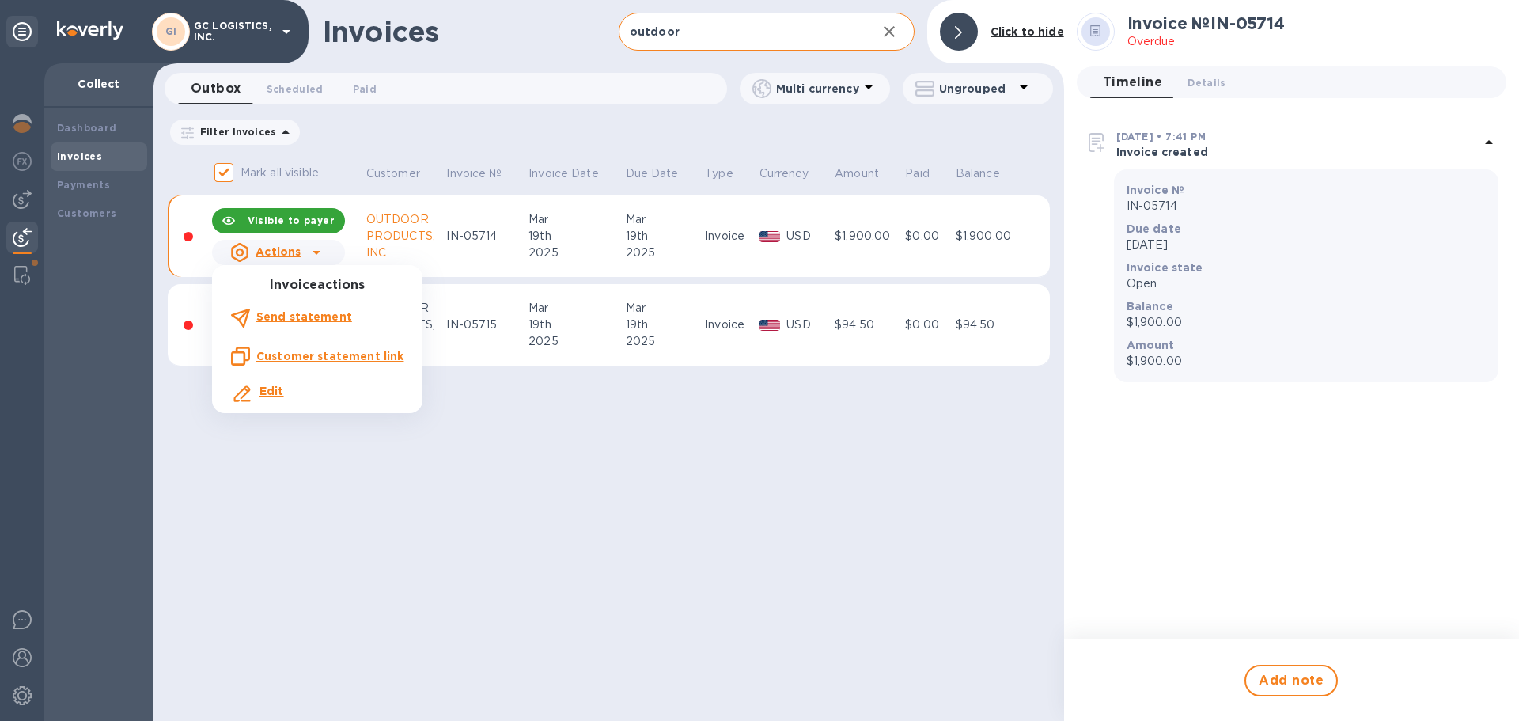
click at [320, 359] on u "Customer statement link" at bounding box center [329, 356] width 147 height 13
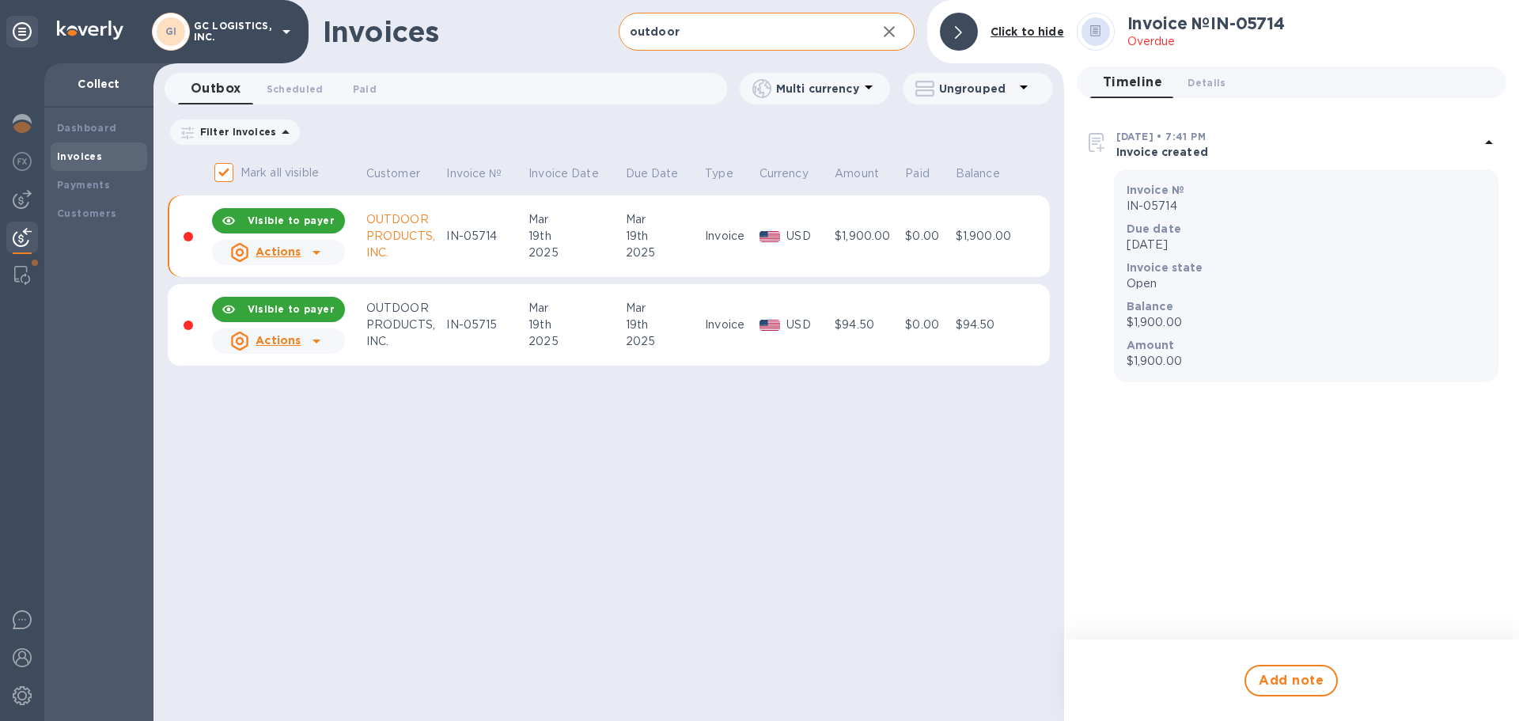
click at [318, 250] on icon at bounding box center [316, 252] width 19 height 19
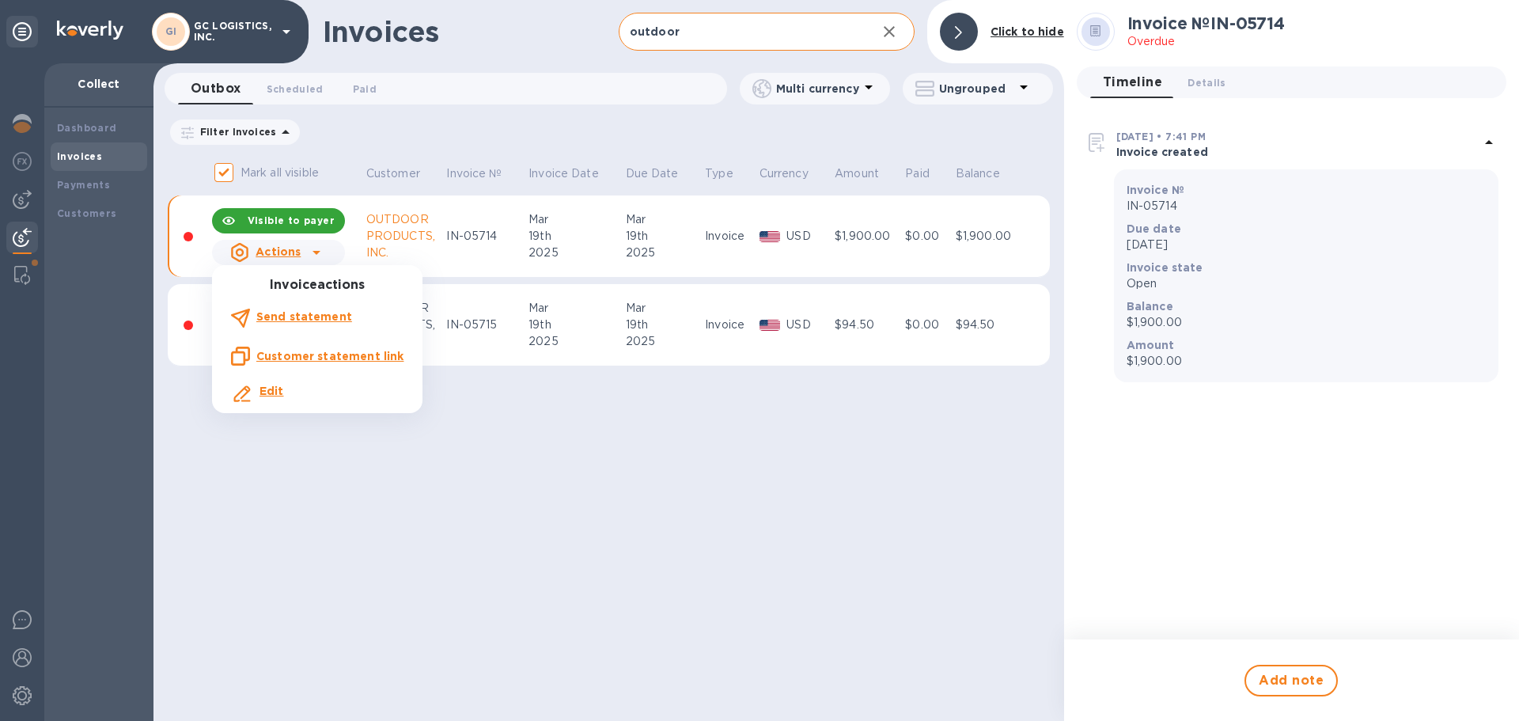
click at [287, 355] on u "Customer statement link" at bounding box center [329, 356] width 147 height 13
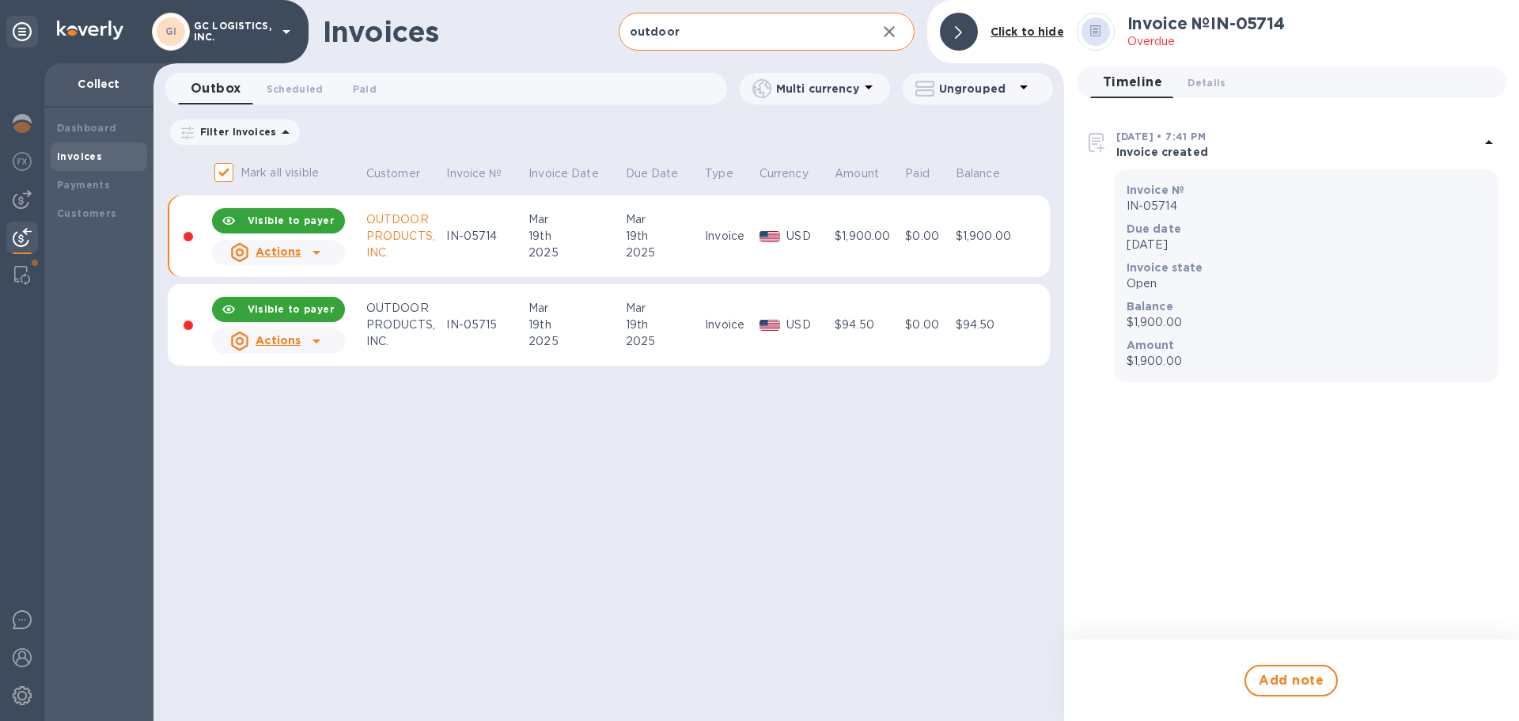
click at [242, 252] on icon at bounding box center [239, 252] width 19 height 19
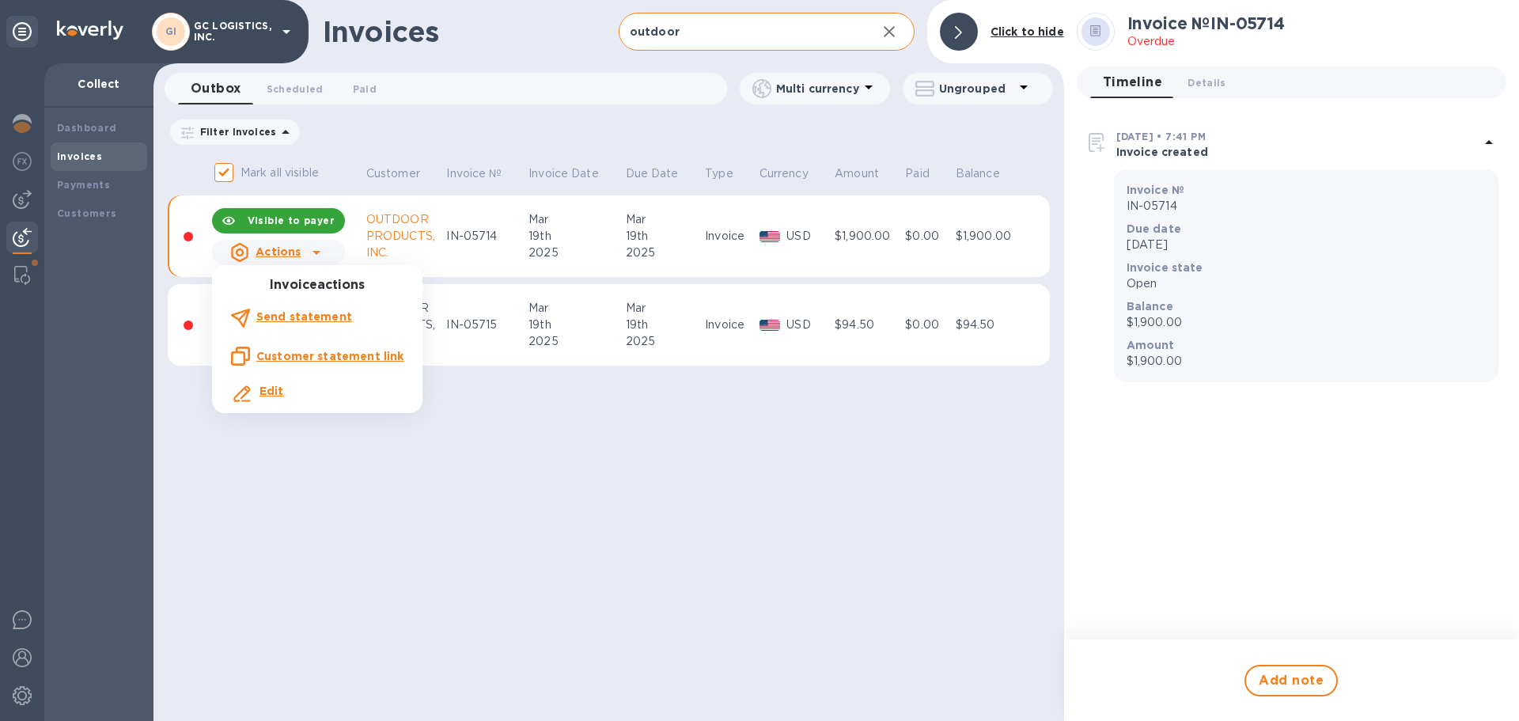
click at [239, 354] on icon at bounding box center [240, 356] width 19 height 19
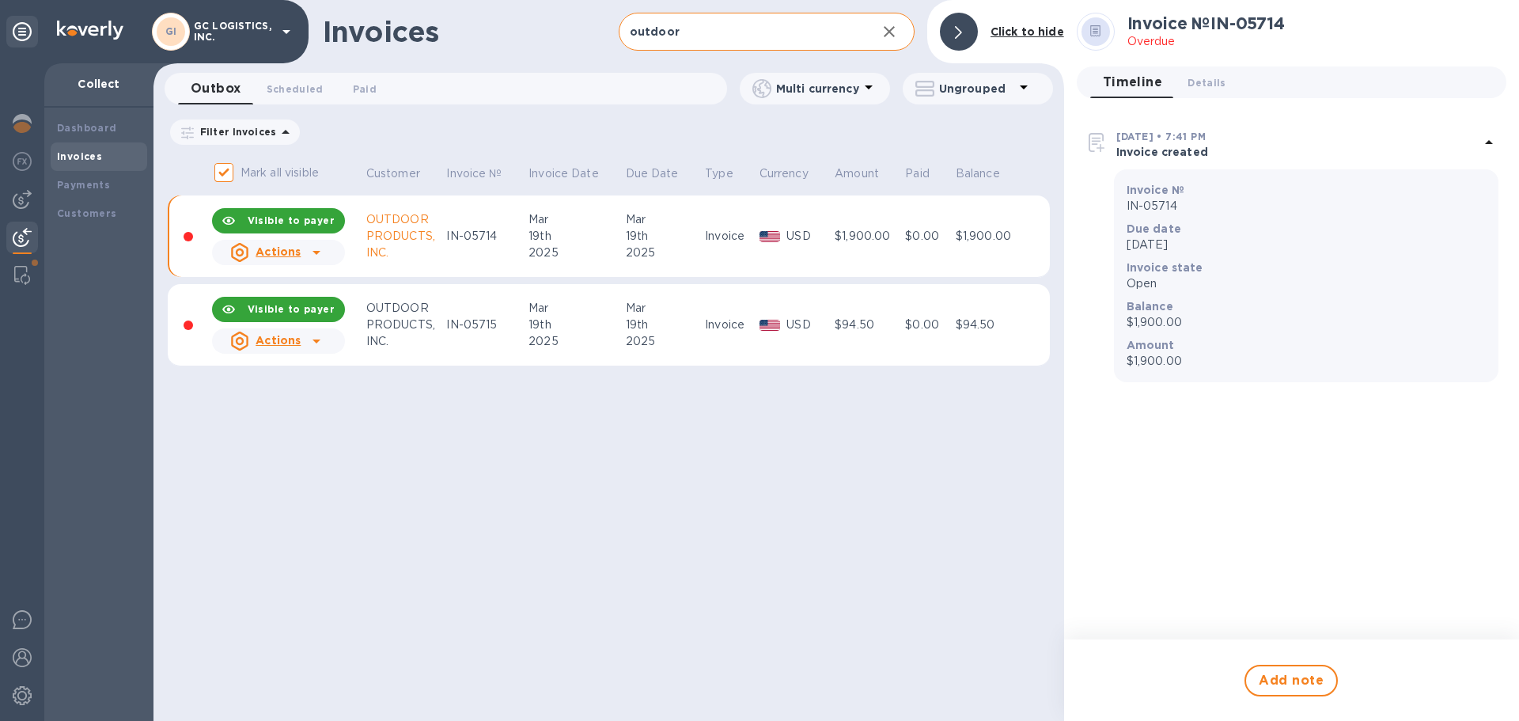
click at [290, 252] on u "Actions" at bounding box center [278, 251] width 45 height 13
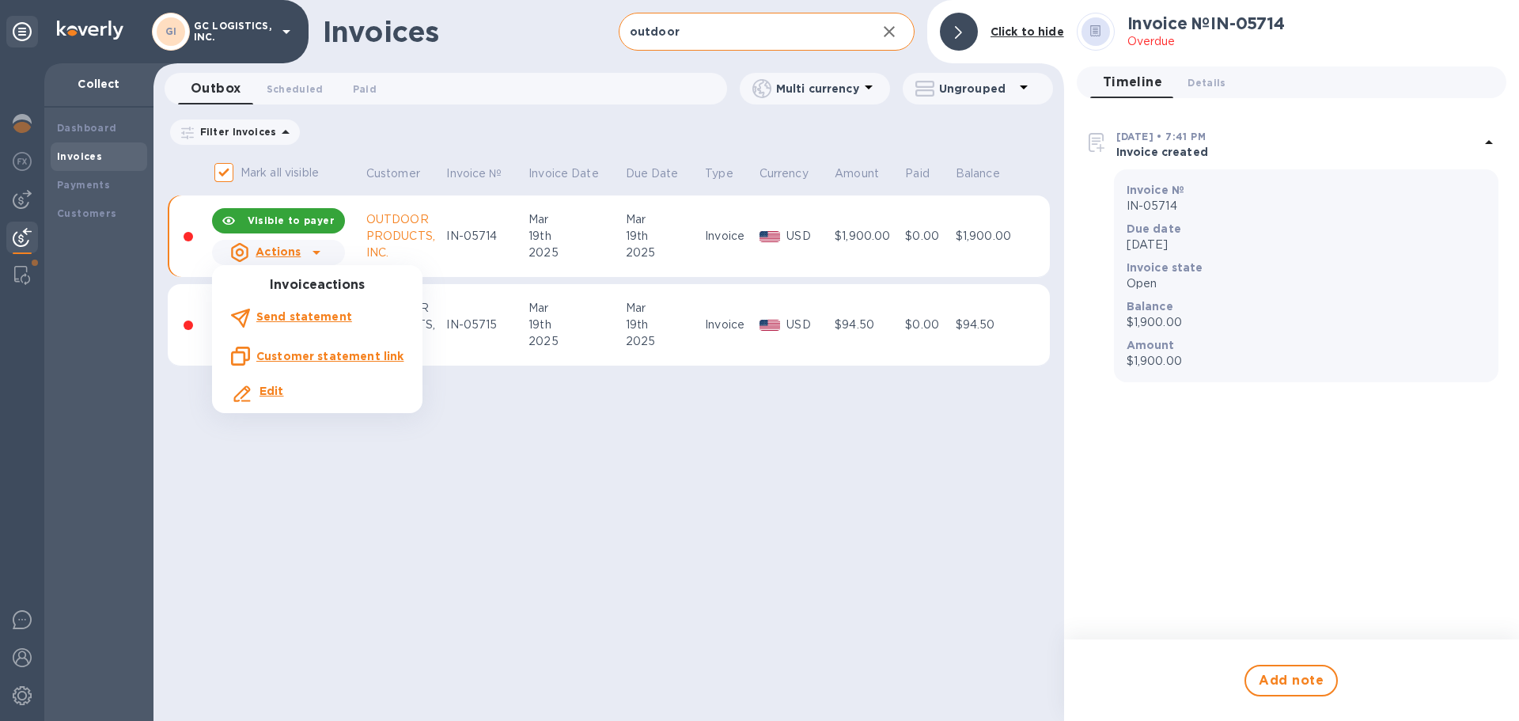
click at [275, 388] on b "Edit" at bounding box center [272, 391] width 25 height 13
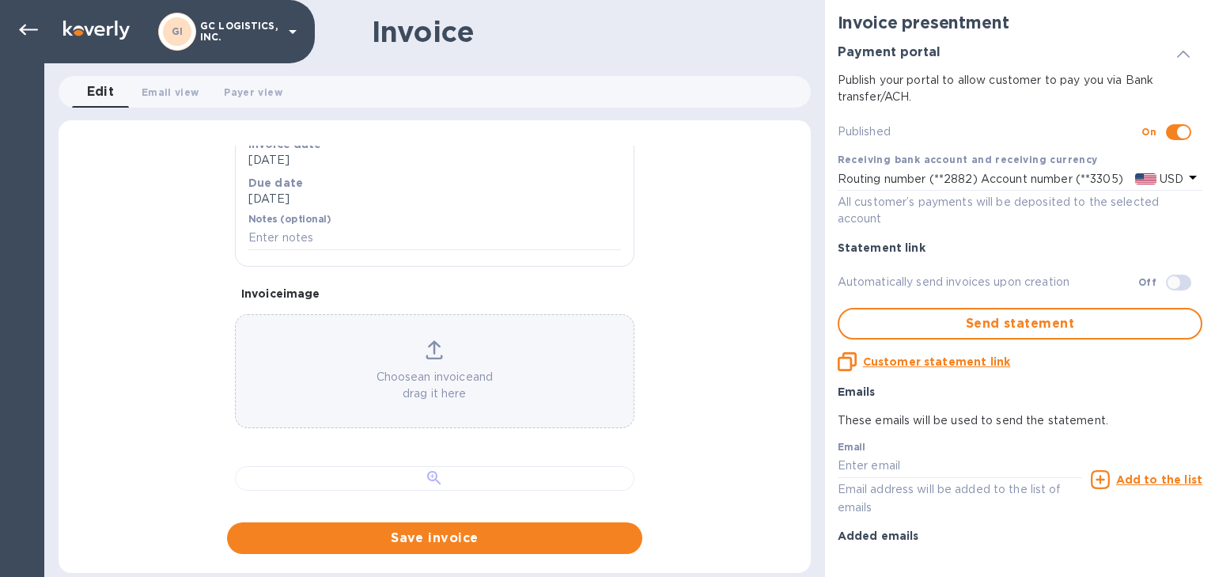
scroll to position [683, 0]
click at [22, 28] on icon at bounding box center [28, 30] width 19 height 11
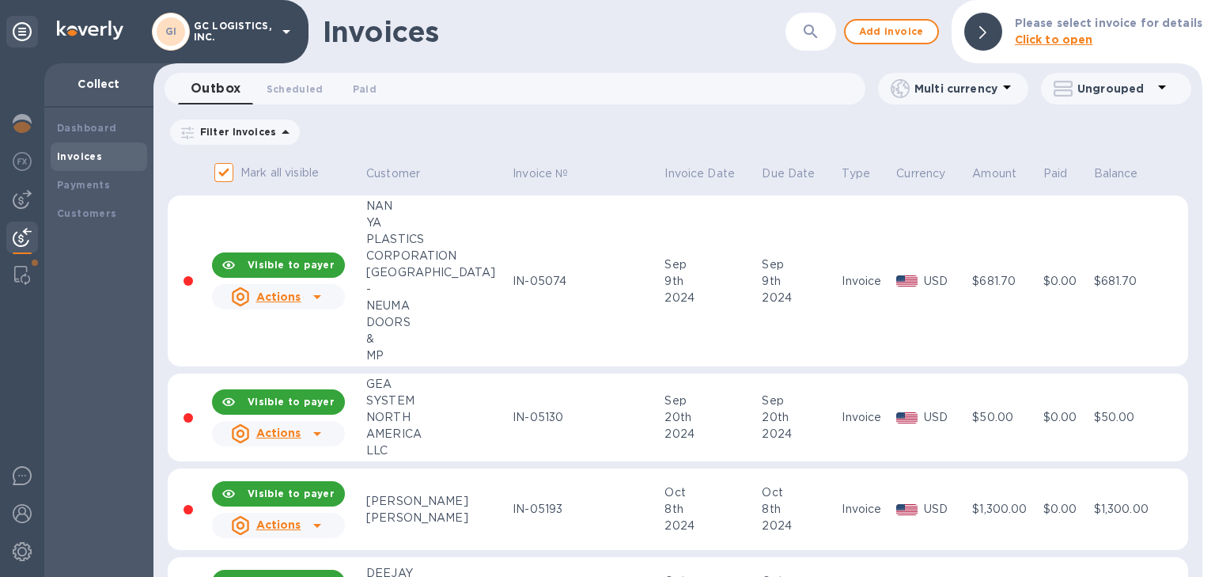
click at [820, 40] on icon "button" at bounding box center [810, 31] width 19 height 19
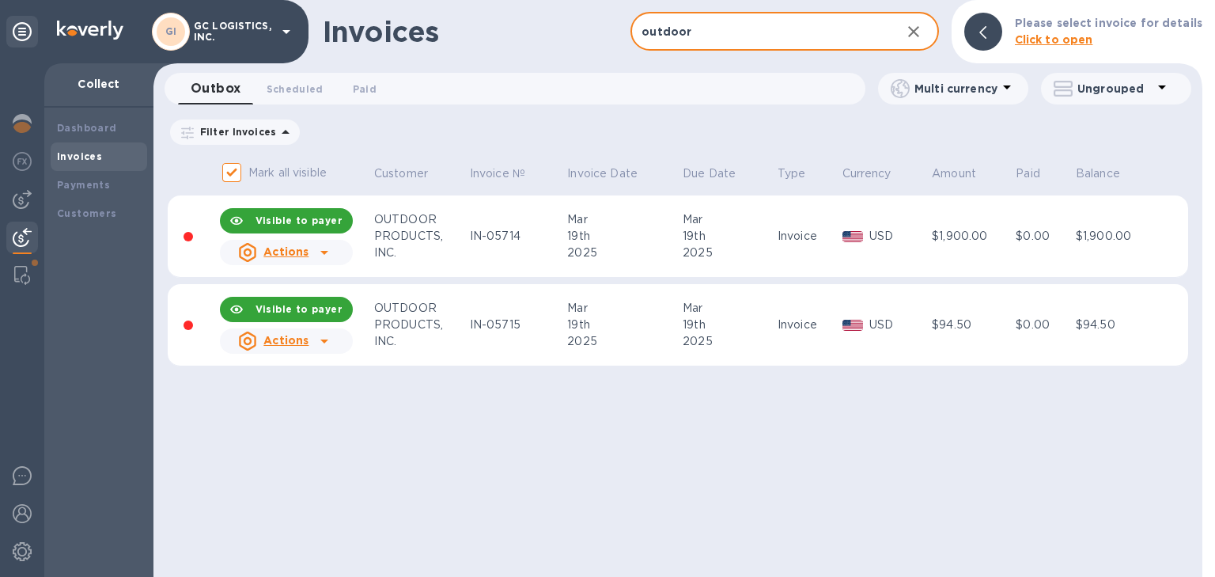
type input "outdoor"
click at [290, 252] on u "Actions" at bounding box center [285, 251] width 45 height 13
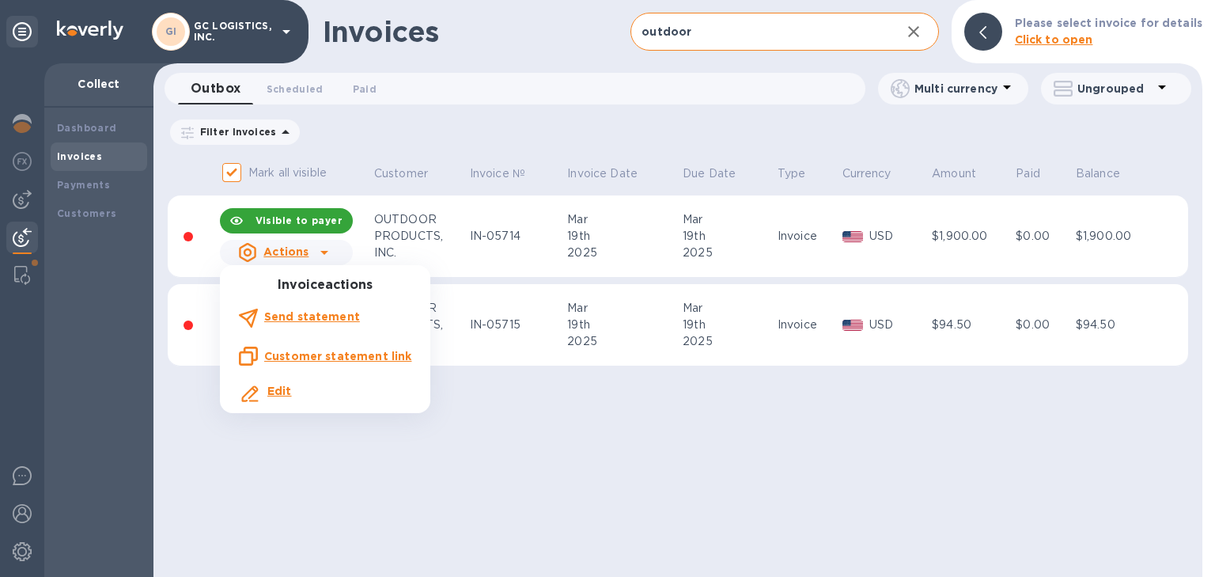
click at [253, 222] on div at bounding box center [607, 288] width 1215 height 577
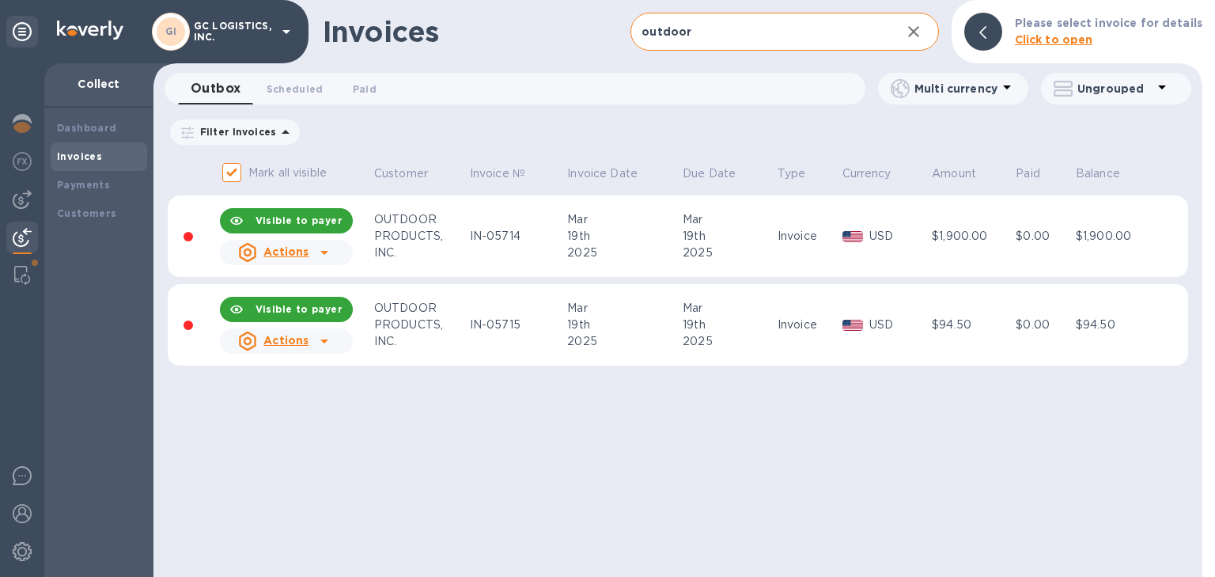
click at [253, 222] on div "Visible to payer" at bounding box center [299, 221] width 100 height 28
checkbox input "false"
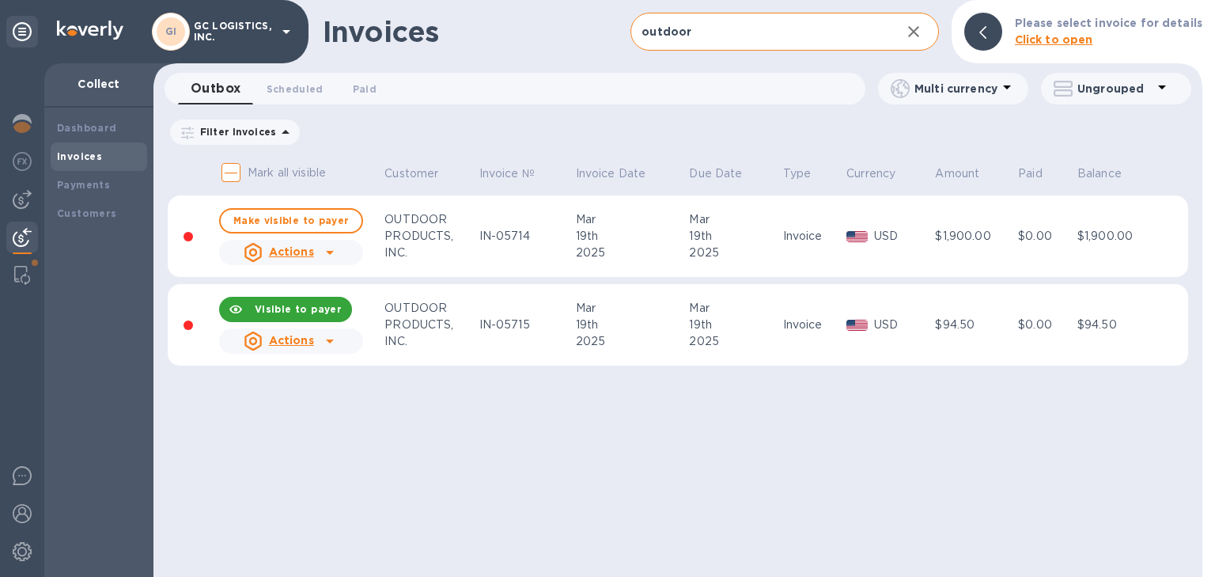
click at [326, 342] on icon at bounding box center [330, 341] width 8 height 4
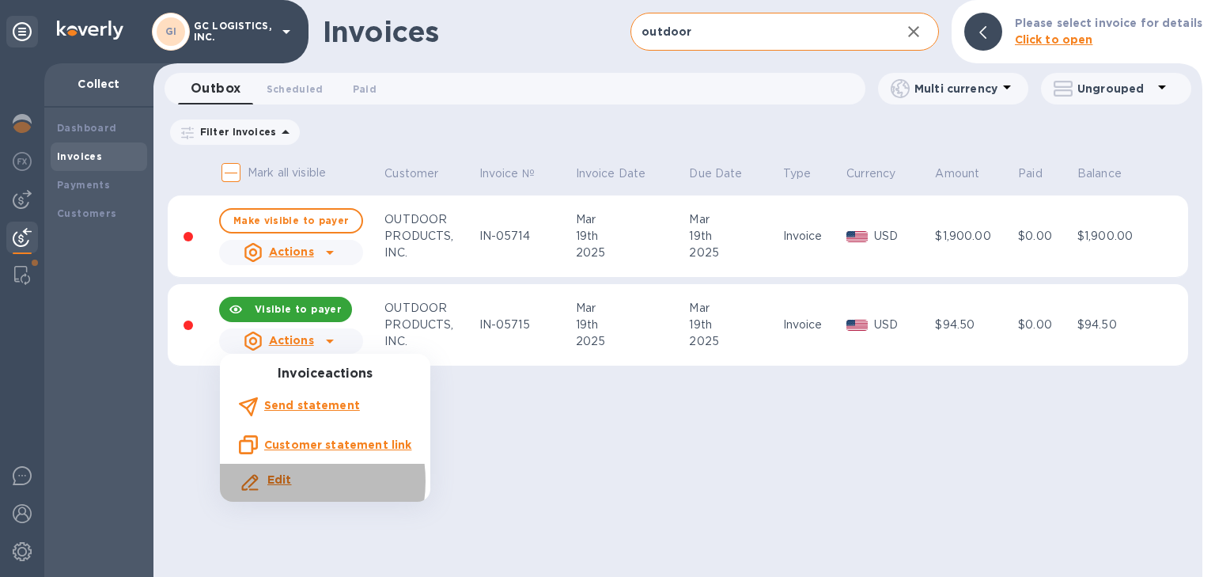
click at [282, 481] on b "Edit" at bounding box center [279, 479] width 25 height 13
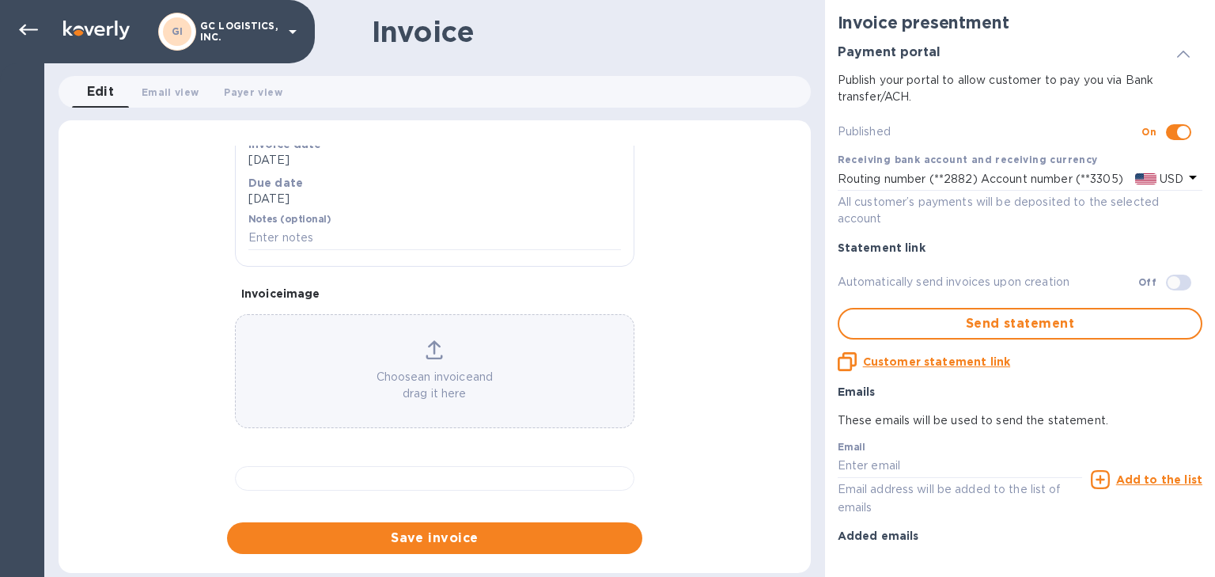
scroll to position [633, 0]
click at [520, 466] on div at bounding box center [435, 478] width 400 height 25
click at [35, 25] on icon at bounding box center [28, 30] width 19 height 19
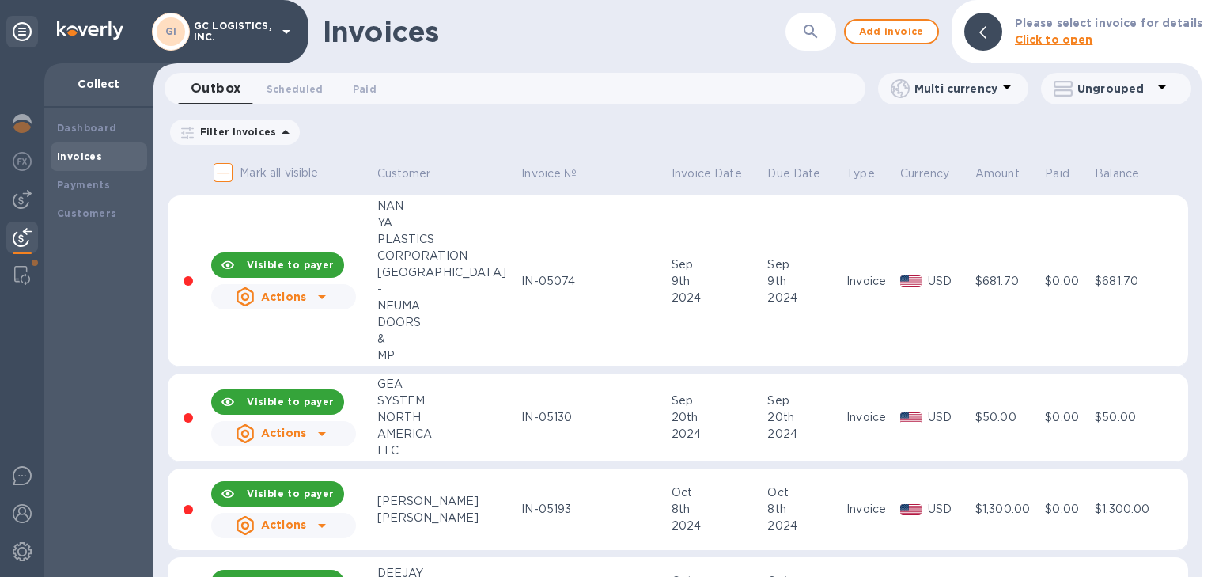
click at [823, 41] on button "button" at bounding box center [811, 32] width 38 height 38
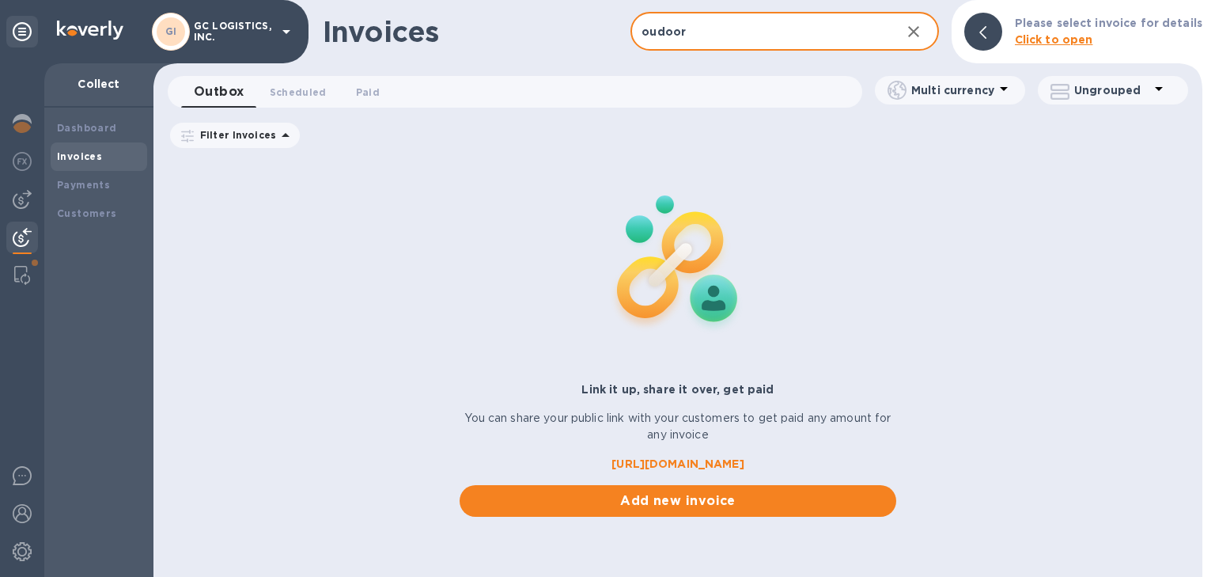
click at [659, 32] on input "oudoor" at bounding box center [759, 32] width 257 height 39
type input "outdoor"
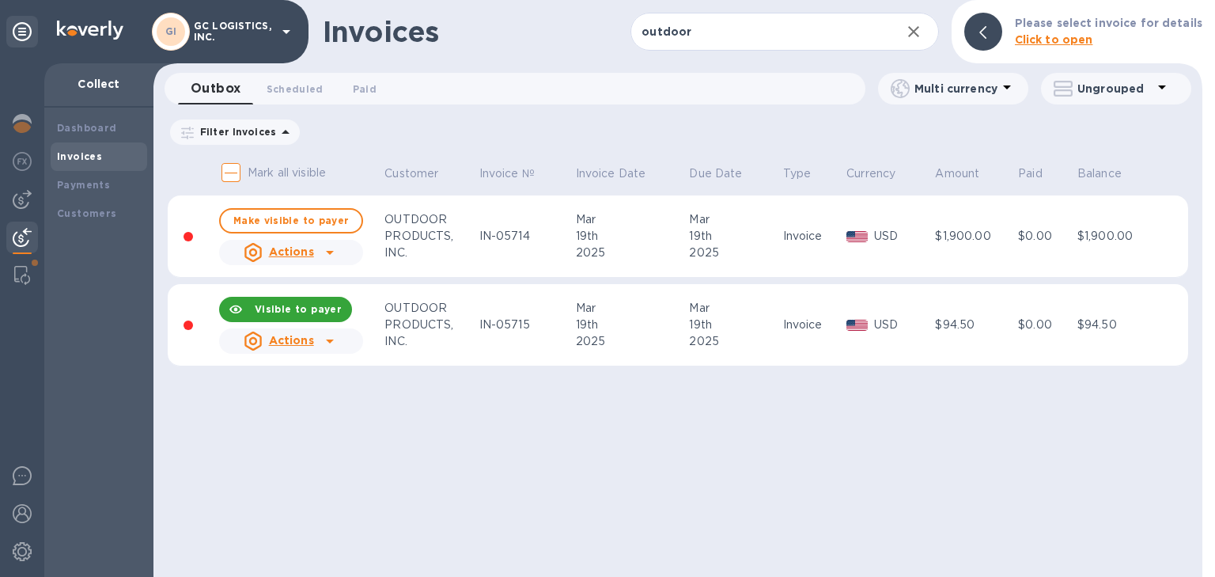
click at [313, 309] on b "Visible to payer" at bounding box center [298, 309] width 87 height 12
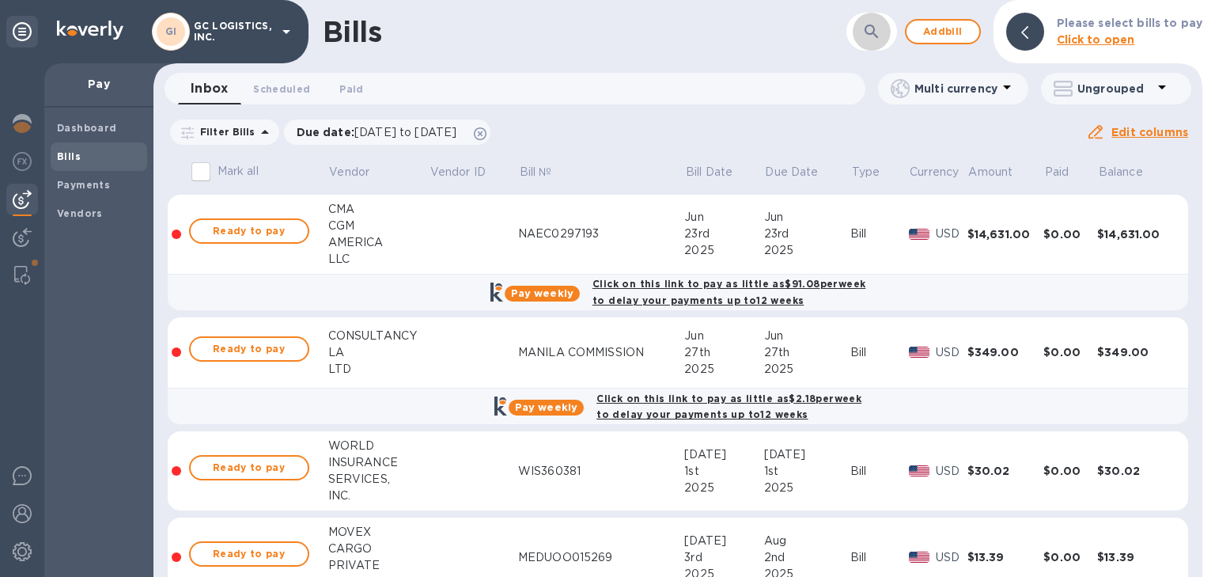
click at [881, 29] on icon "button" at bounding box center [871, 31] width 19 height 19
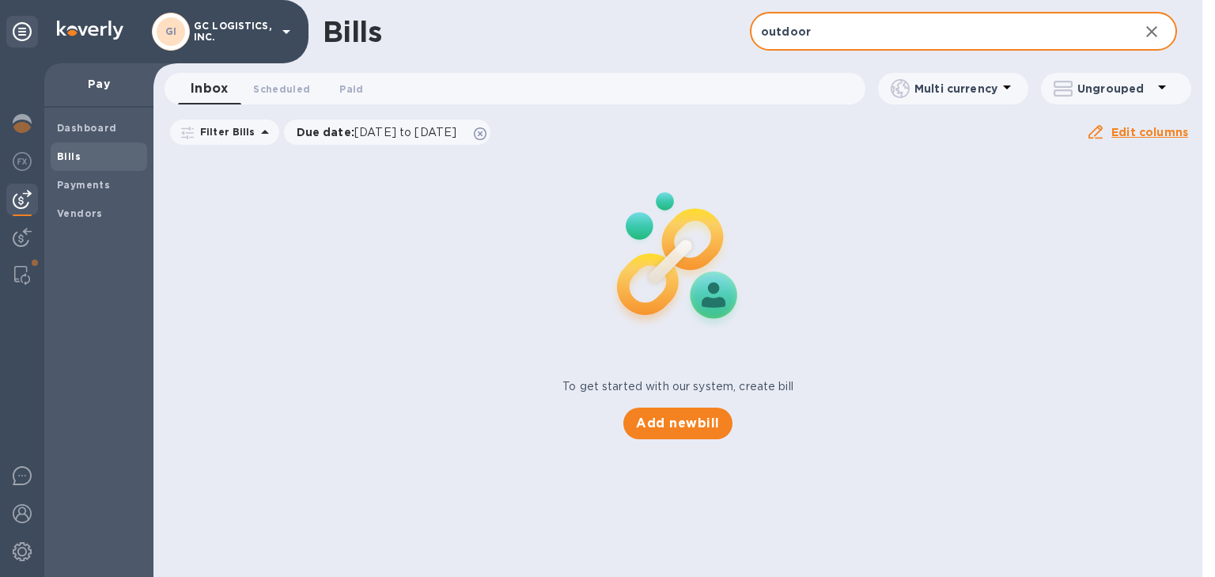
type input "outdoor"
